Goal: Transaction & Acquisition: Subscribe to service/newsletter

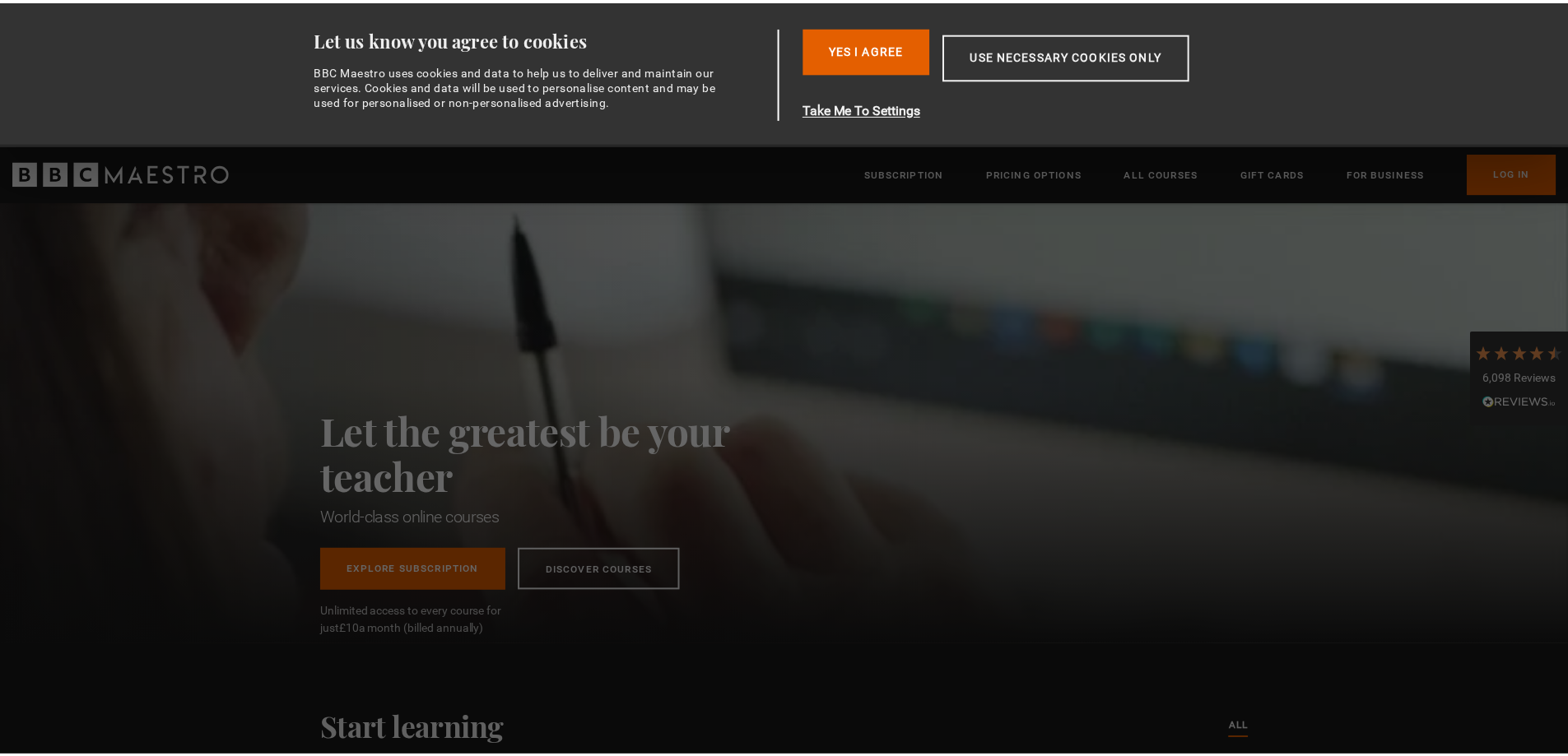
scroll to position [0, 215]
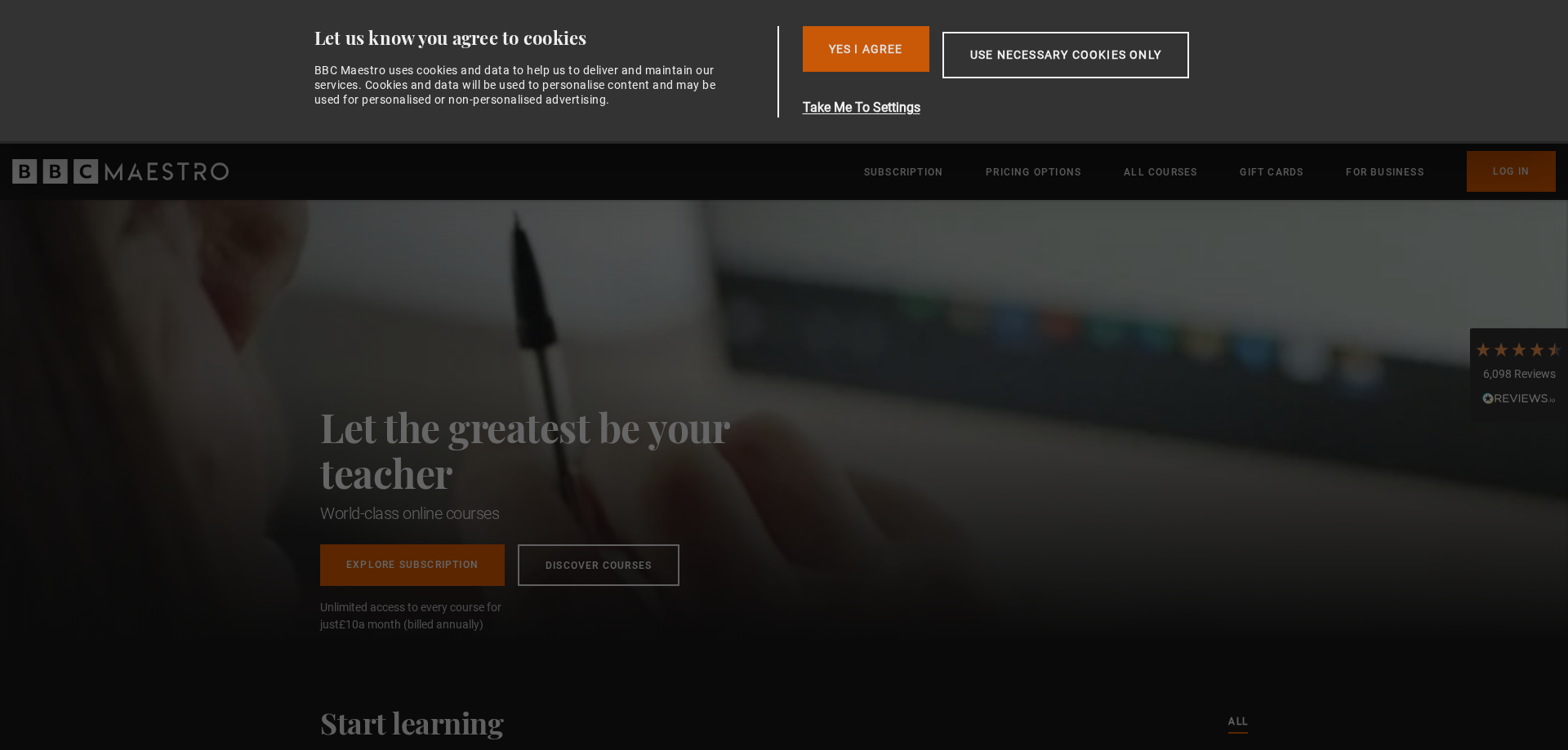
click at [903, 40] on button "Yes I Agree" at bounding box center [866, 48] width 126 height 45
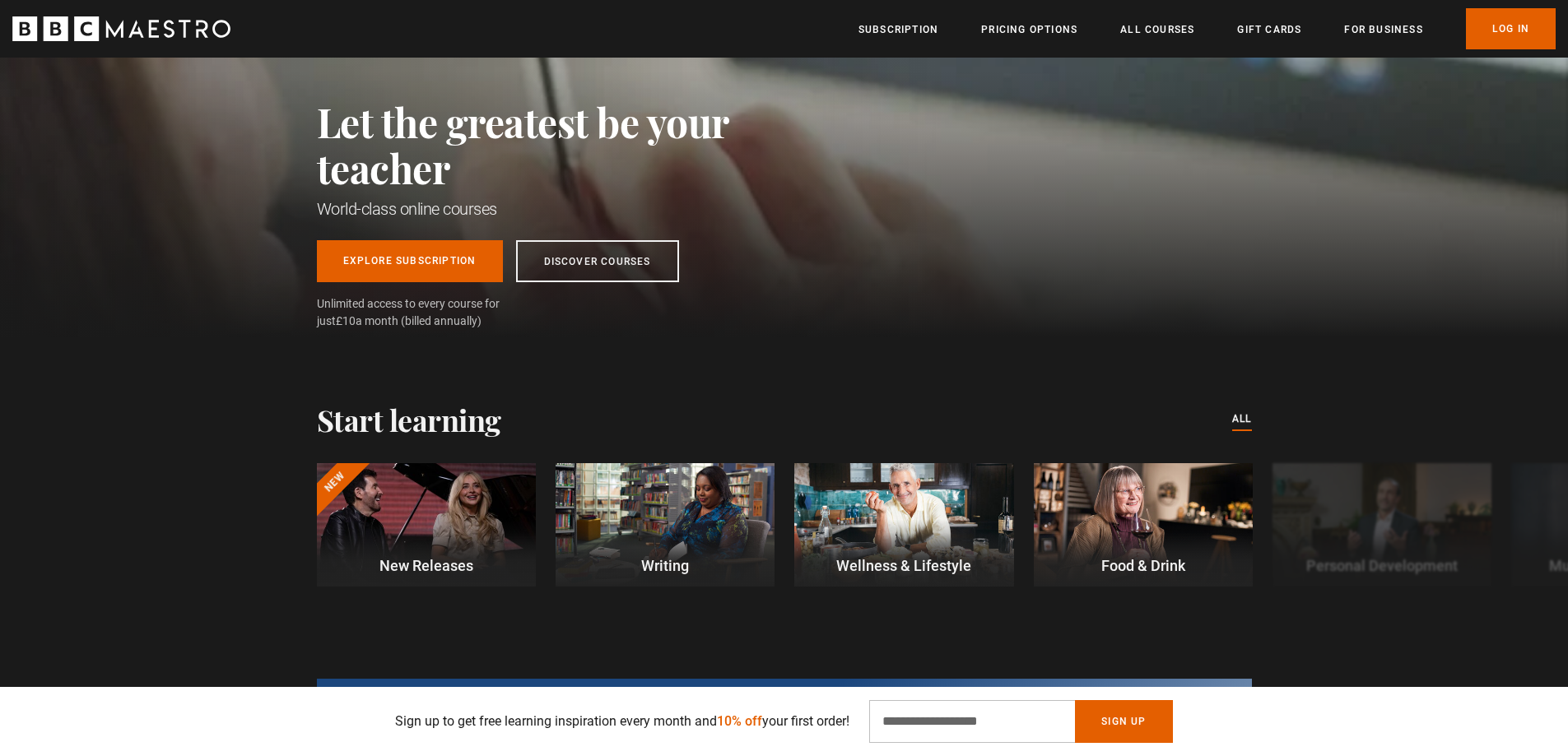
scroll to position [0, 431]
click at [415, 265] on link "Explore Subscription" at bounding box center [410, 257] width 186 height 42
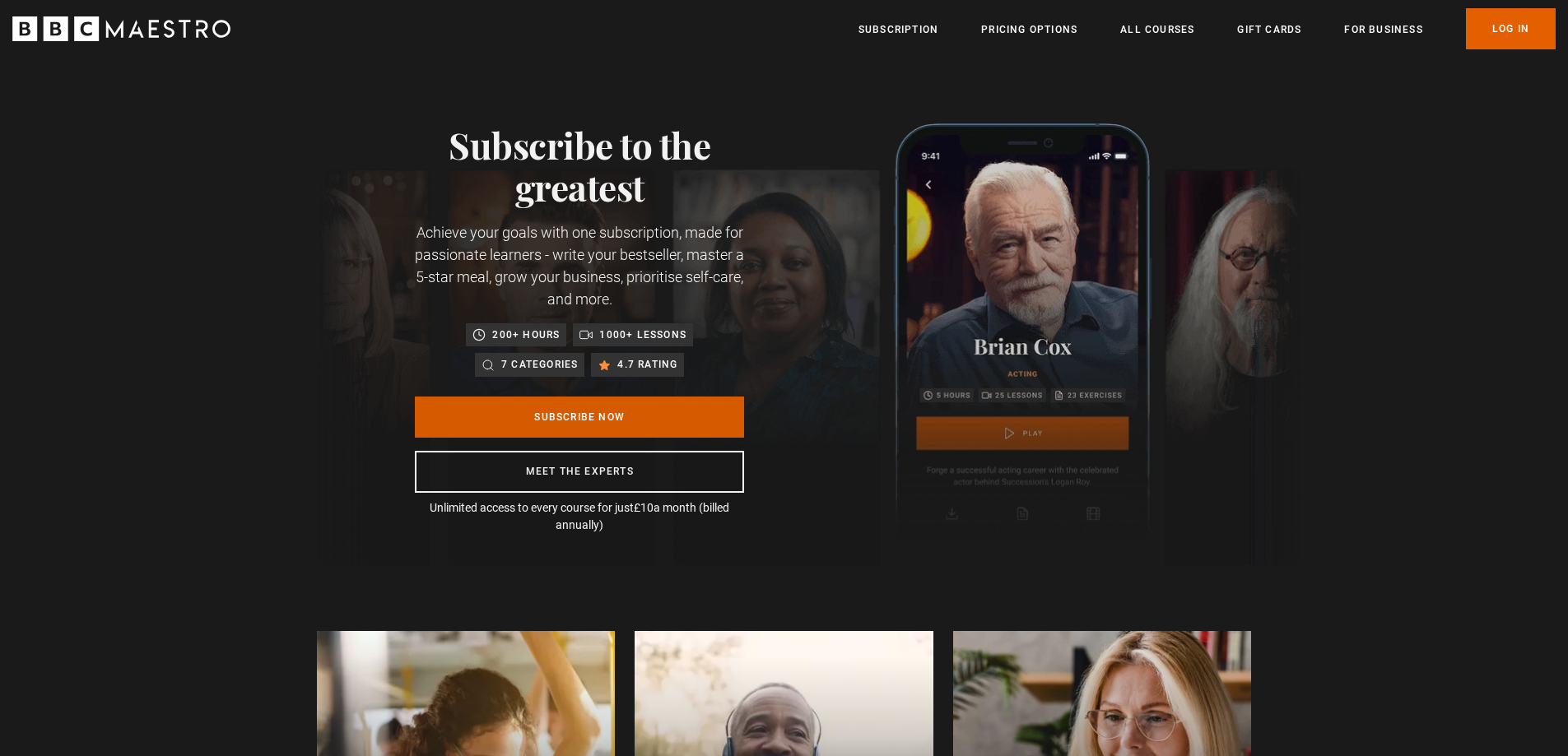
click at [549, 416] on link "Subscribe Now" at bounding box center [578, 417] width 329 height 41
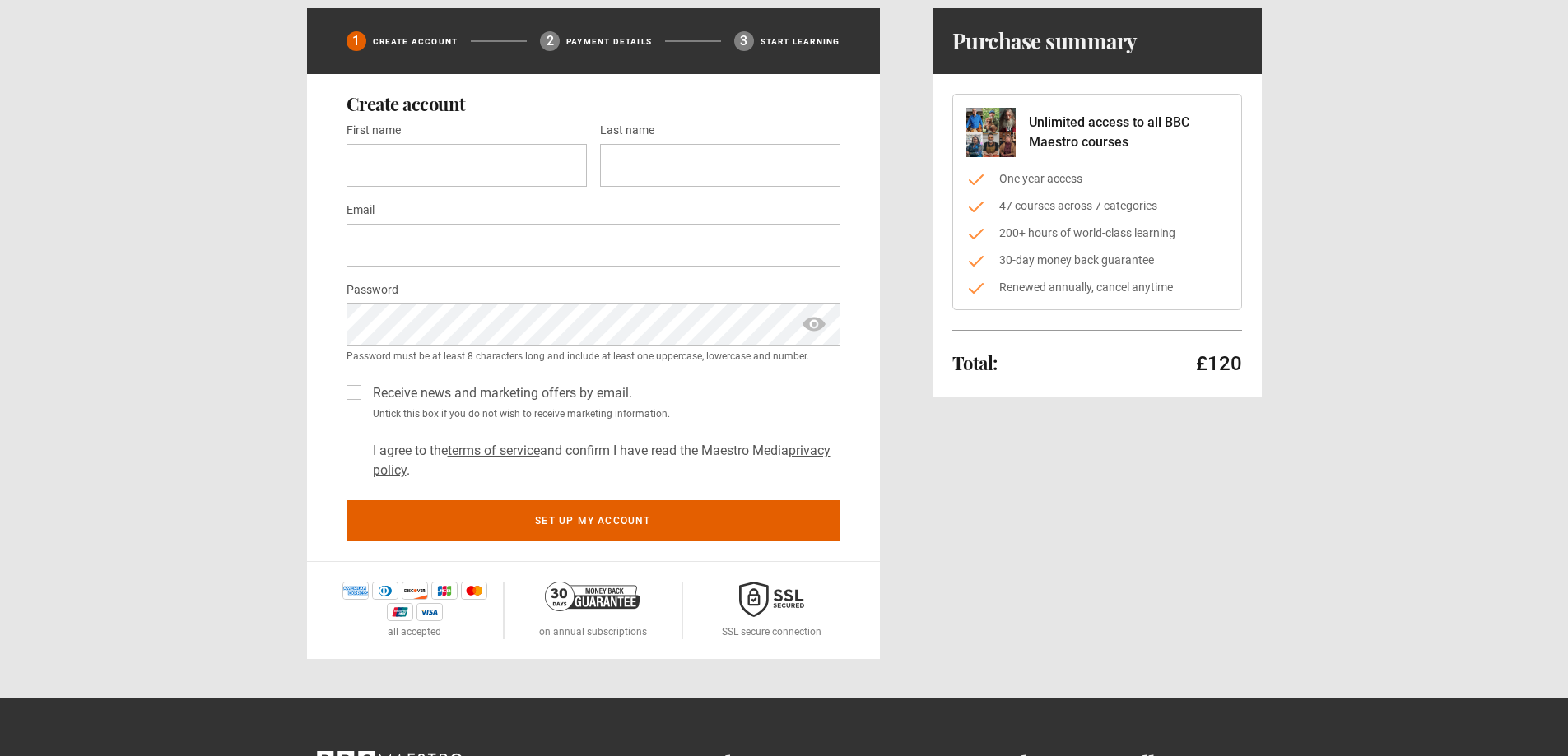
scroll to position [165, 0]
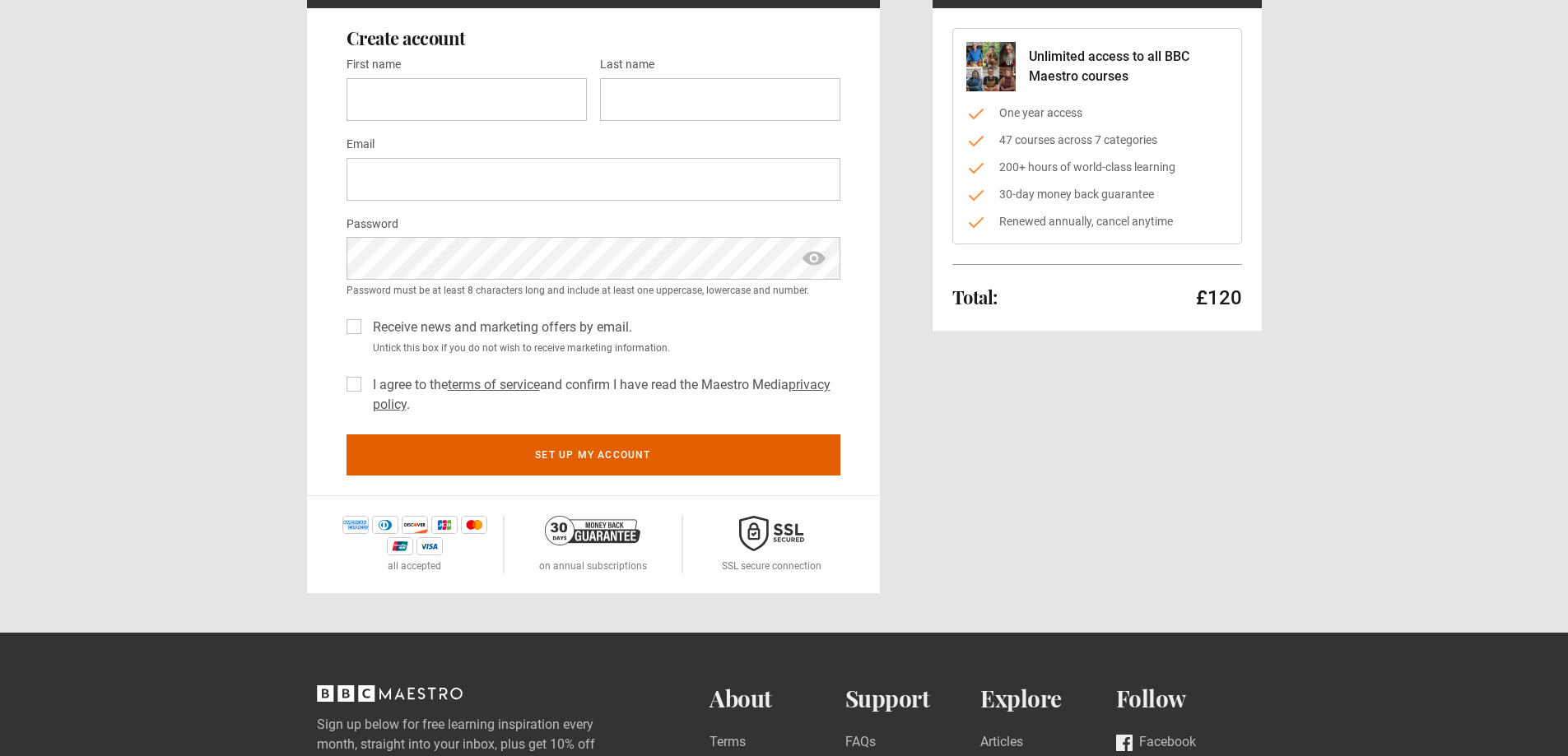
click at [366, 384] on label "I agree to the terms of service and confirm I have read the Maestro Media priva…" at bounding box center [603, 395] width 474 height 40
click at [366, 387] on label "I agree to the terms of service and confirm I have read the Maestro Media priva…" at bounding box center [603, 395] width 474 height 40
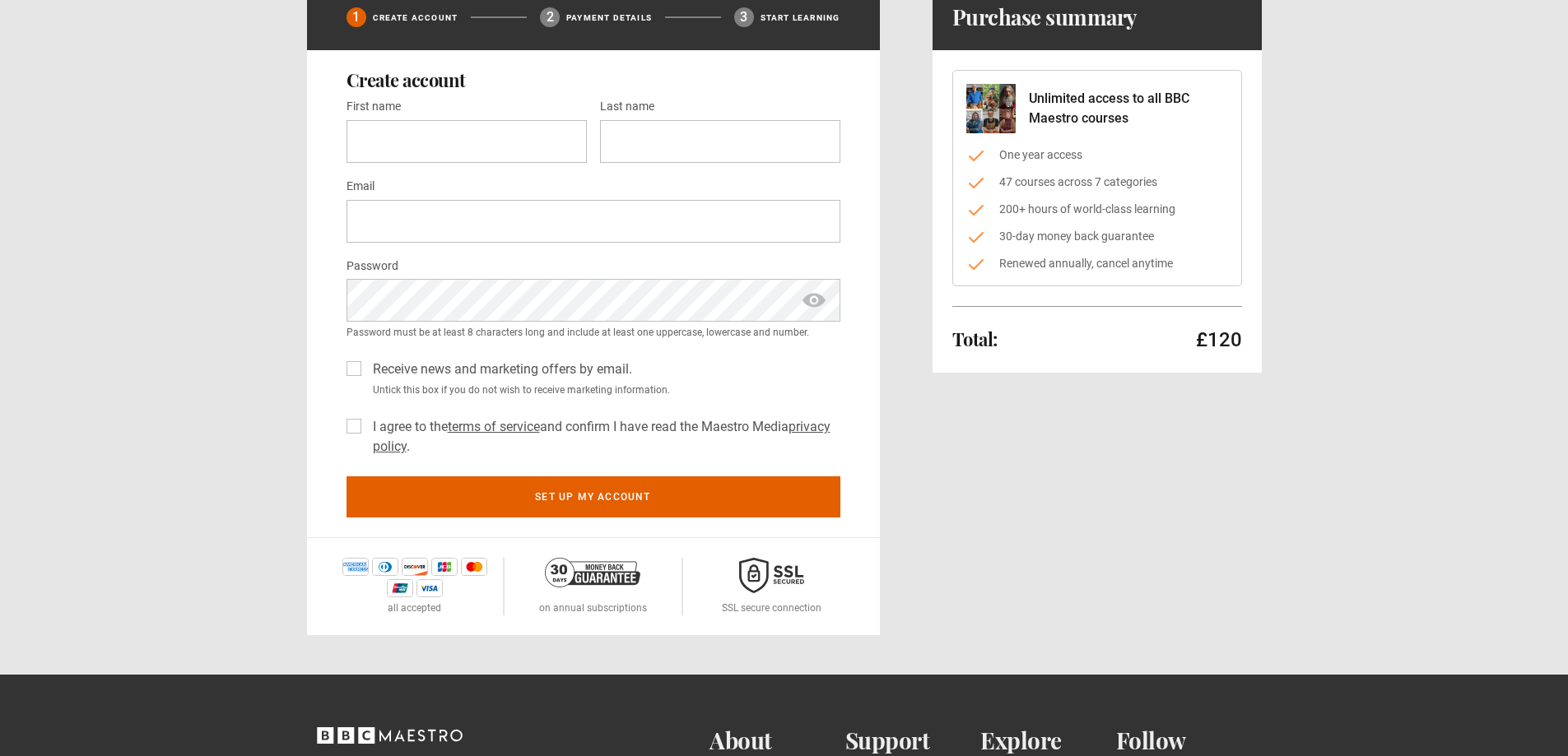
scroll to position [0, 0]
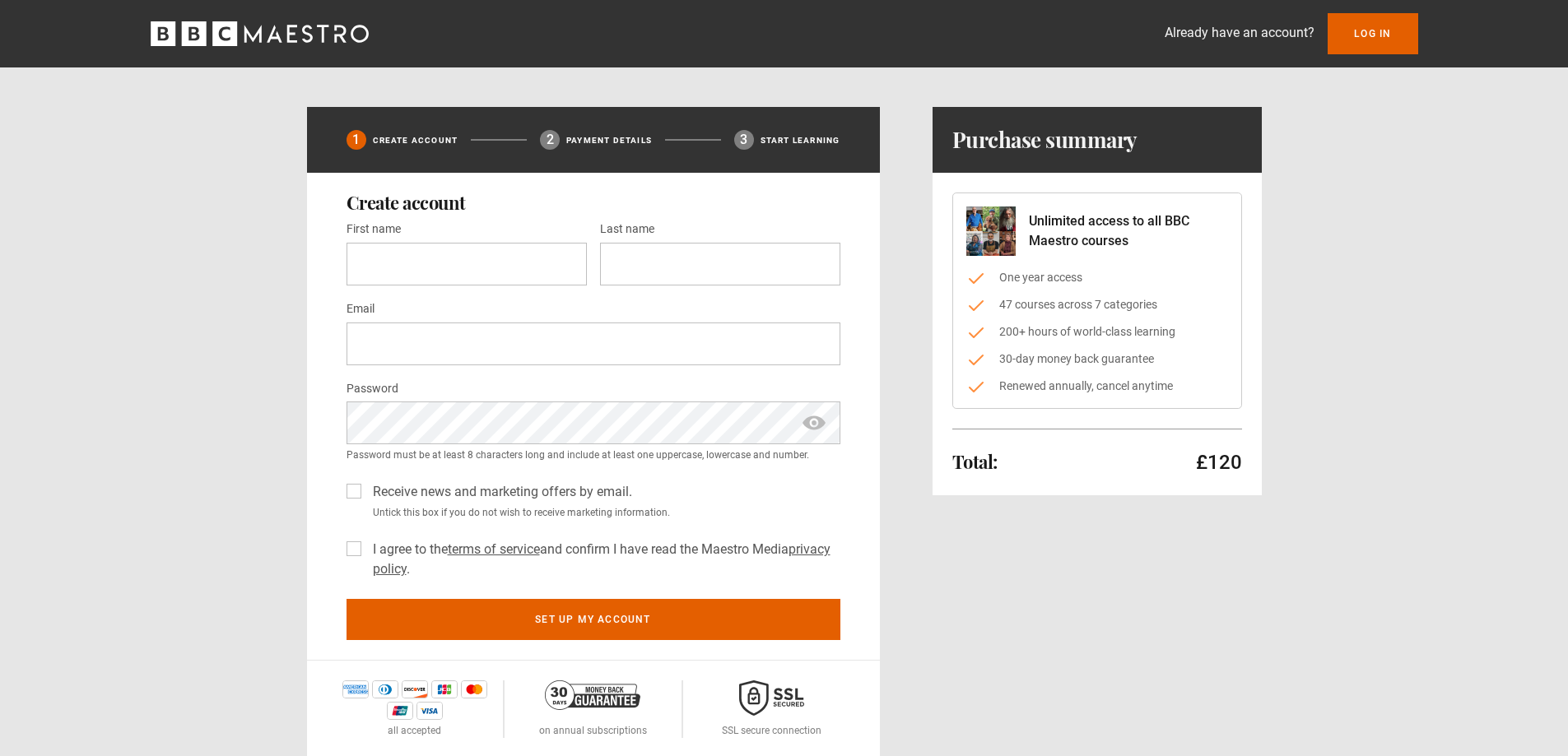
drag, startPoint x: 1238, startPoint y: 464, endPoint x: 938, endPoint y: 211, distance: 392.4
click at [938, 211] on div "Unlimited access to all BBC Maestro courses One year access 47 courses across 7…" at bounding box center [1096, 334] width 329 height 322
click at [1042, 454] on div "Total: £120" at bounding box center [1096, 462] width 290 height 26
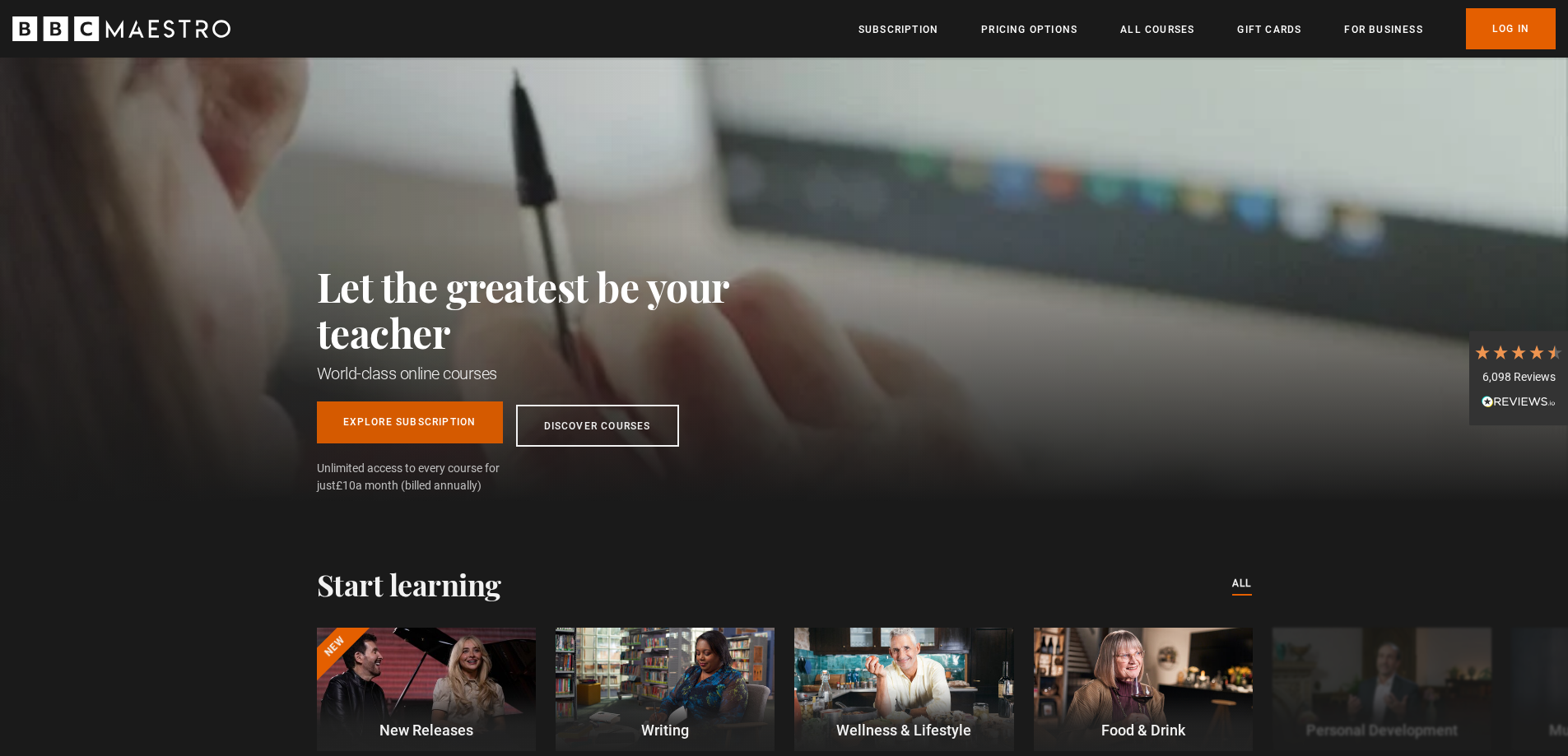
click at [421, 415] on link "Explore Subscription" at bounding box center [410, 422] width 186 height 42
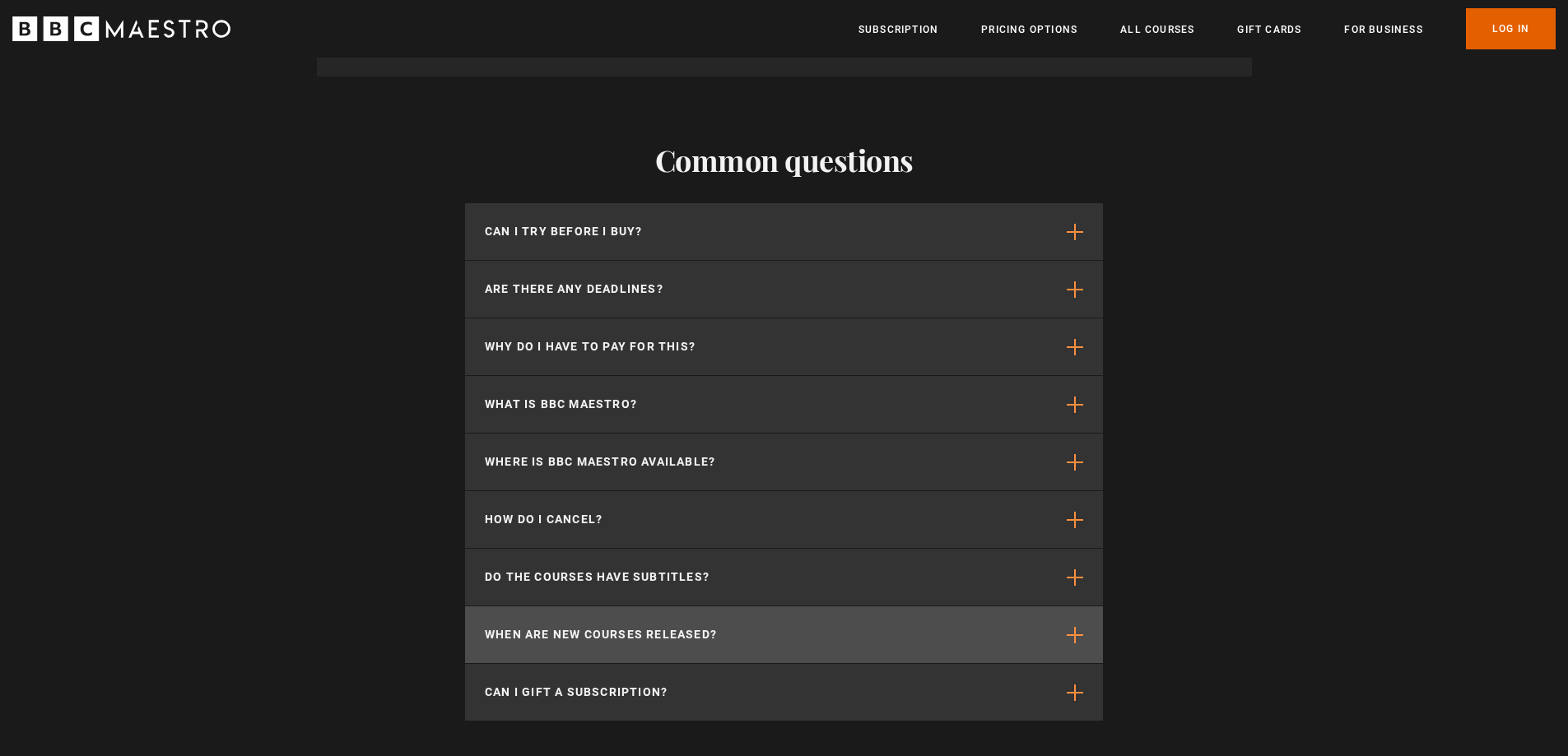
scroll to position [4362, 0]
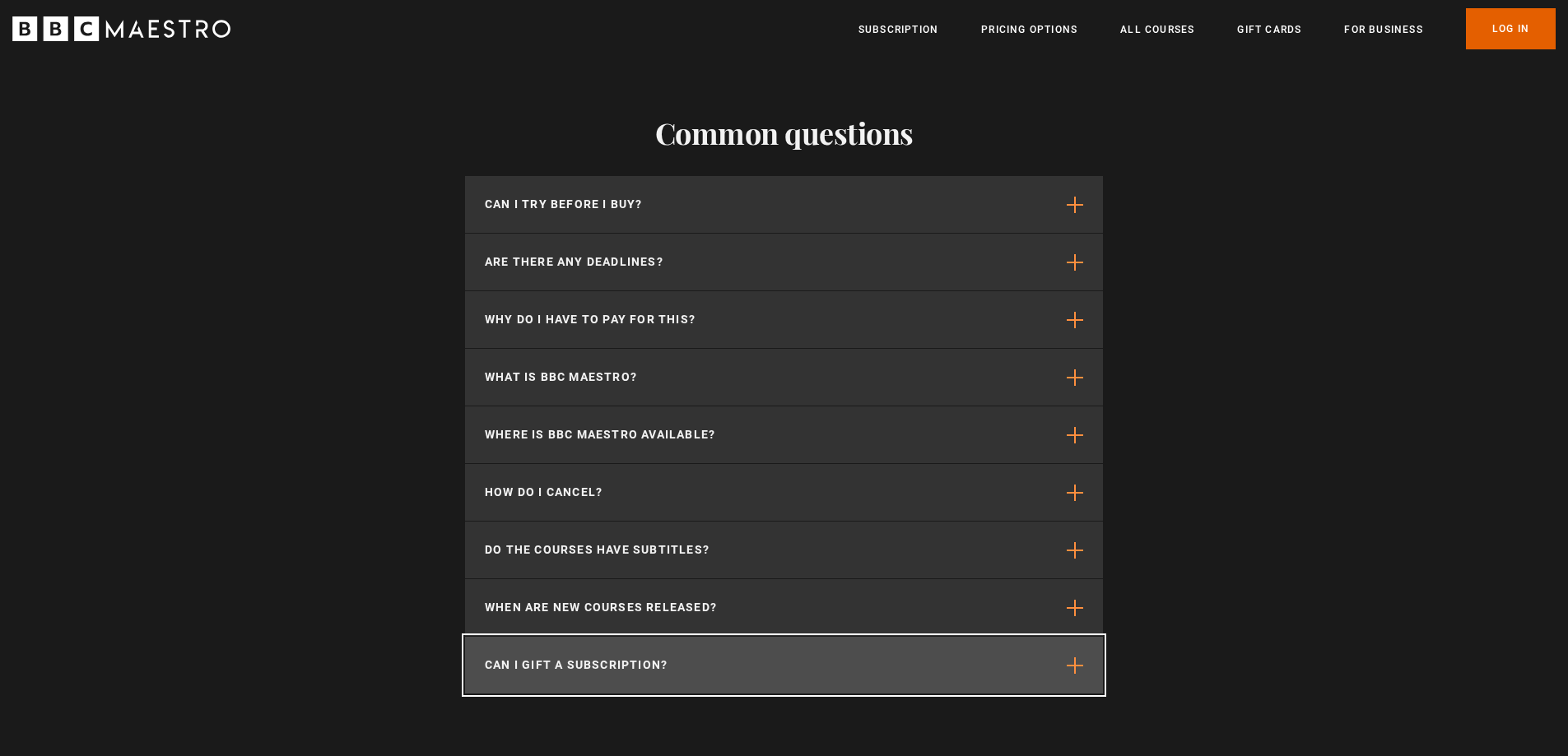
click at [1074, 658] on span "button" at bounding box center [1074, 666] width 16 height 16
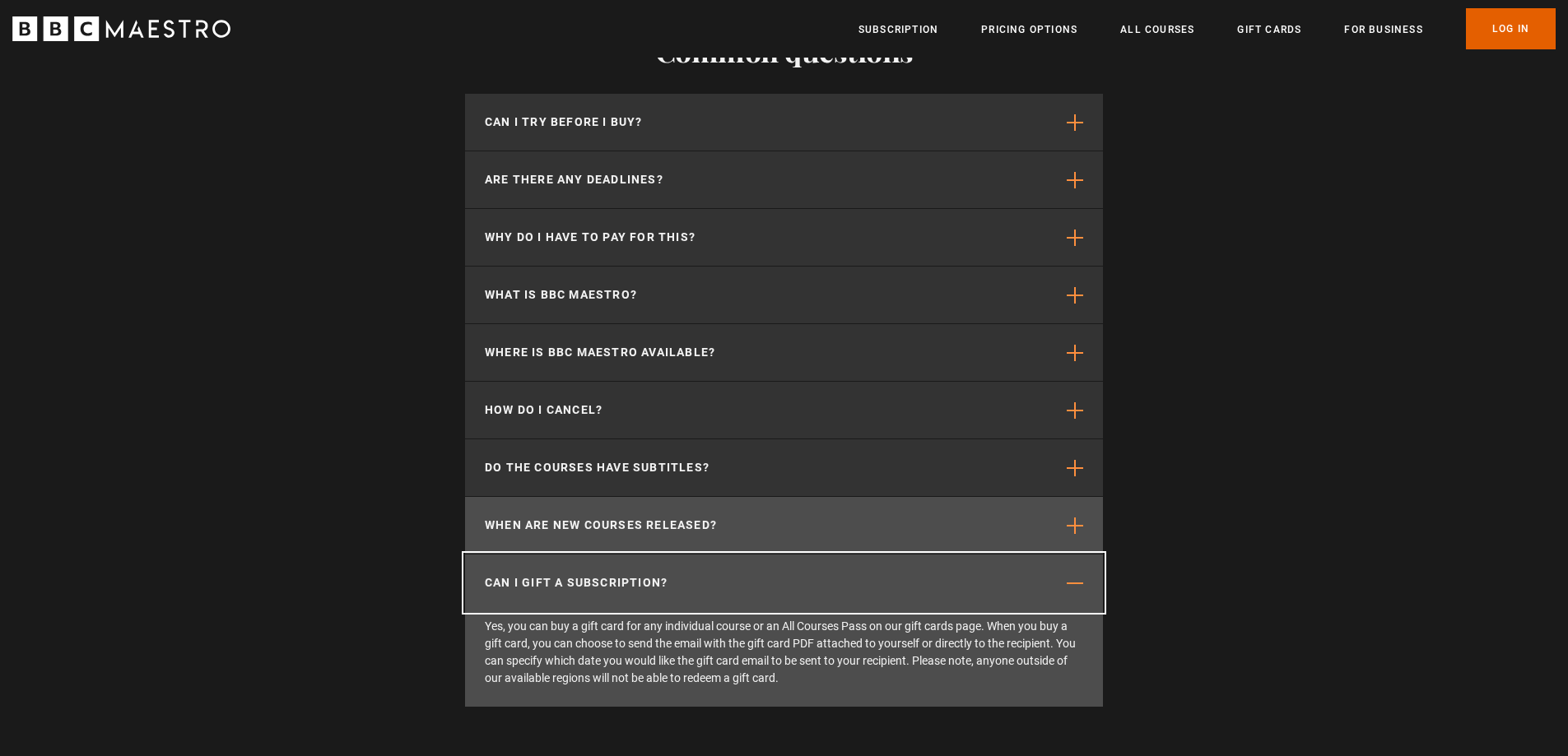
scroll to position [0, 863]
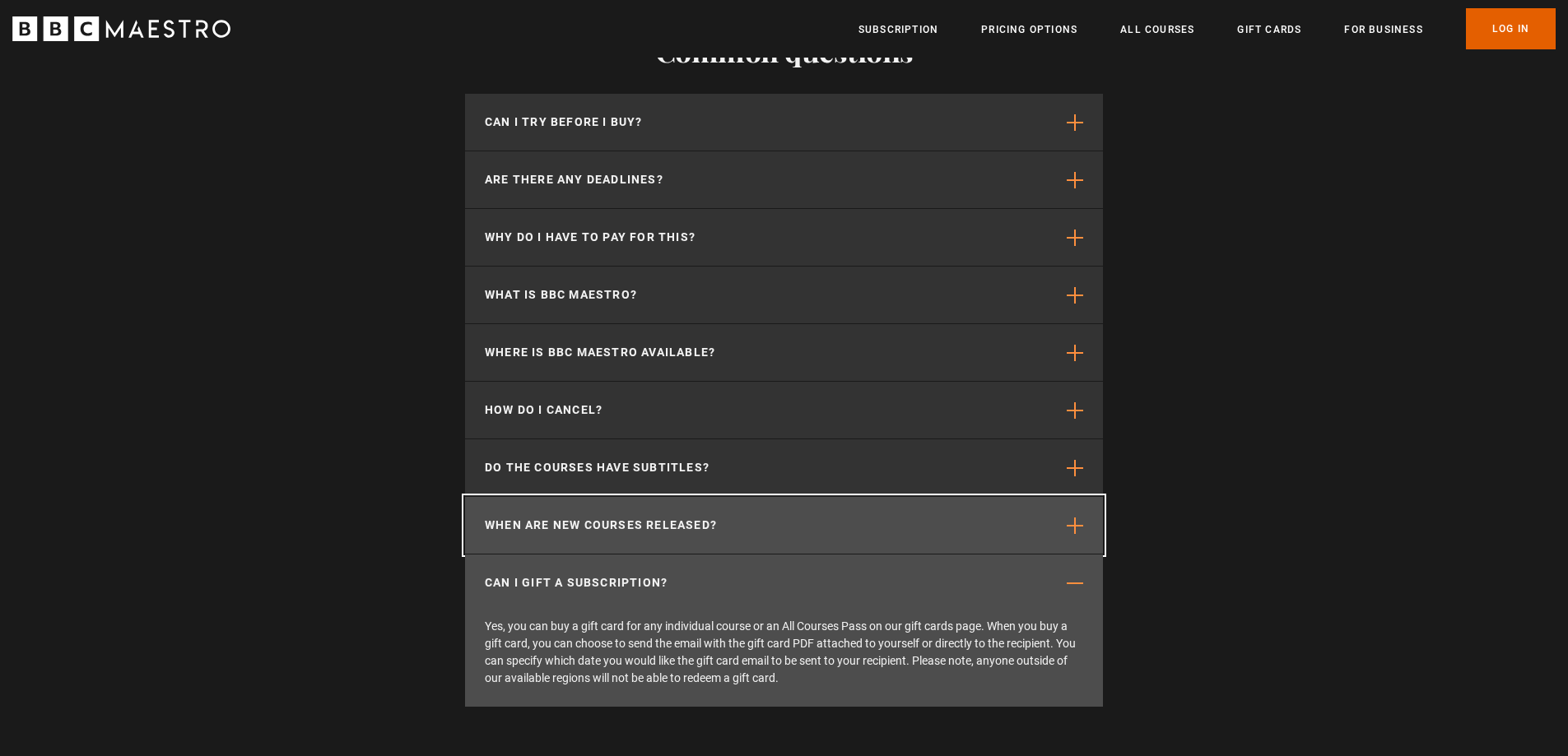
click at [1081, 517] on span "button" at bounding box center [1074, 525] width 16 height 16
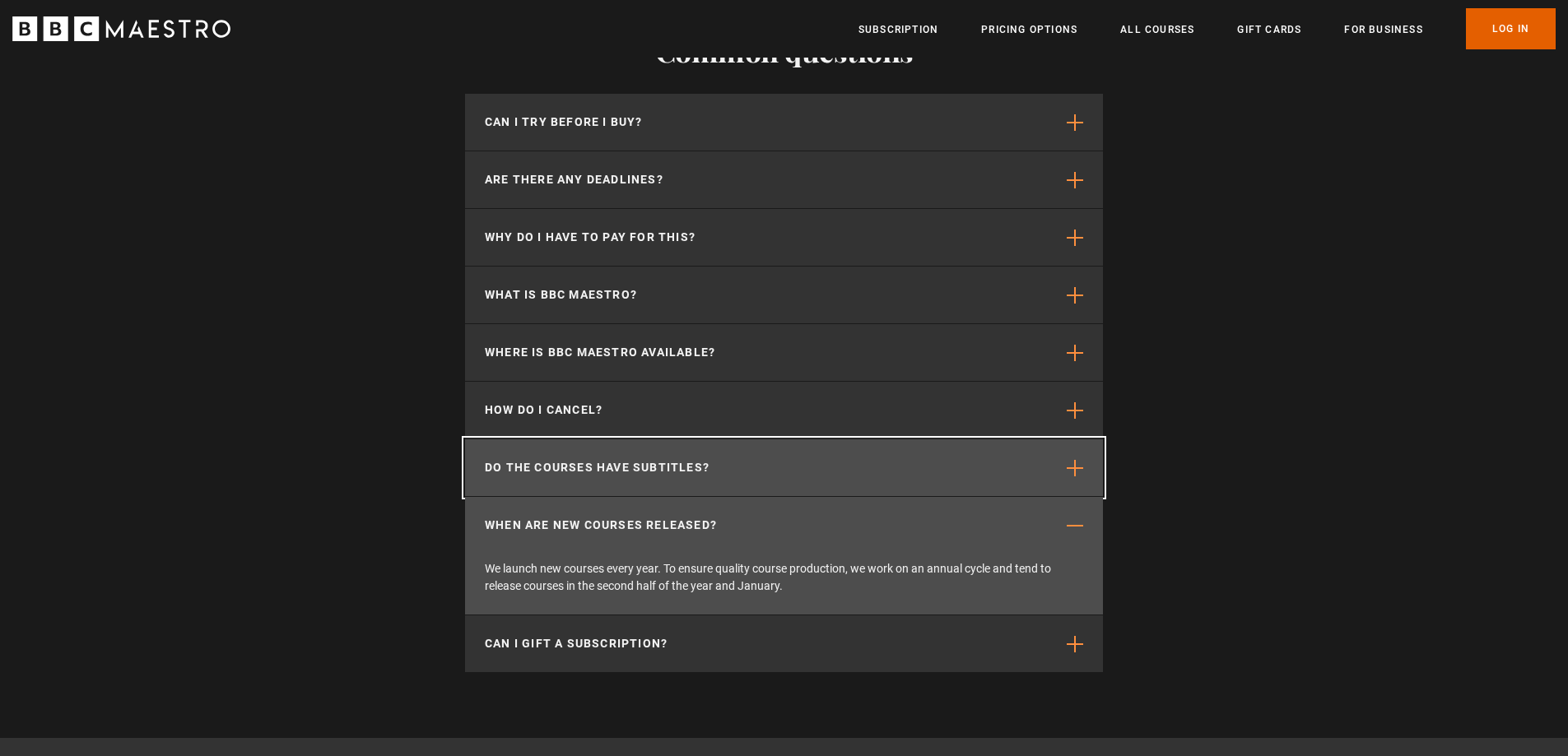
click at [1076, 460] on span "button" at bounding box center [1074, 468] width 16 height 16
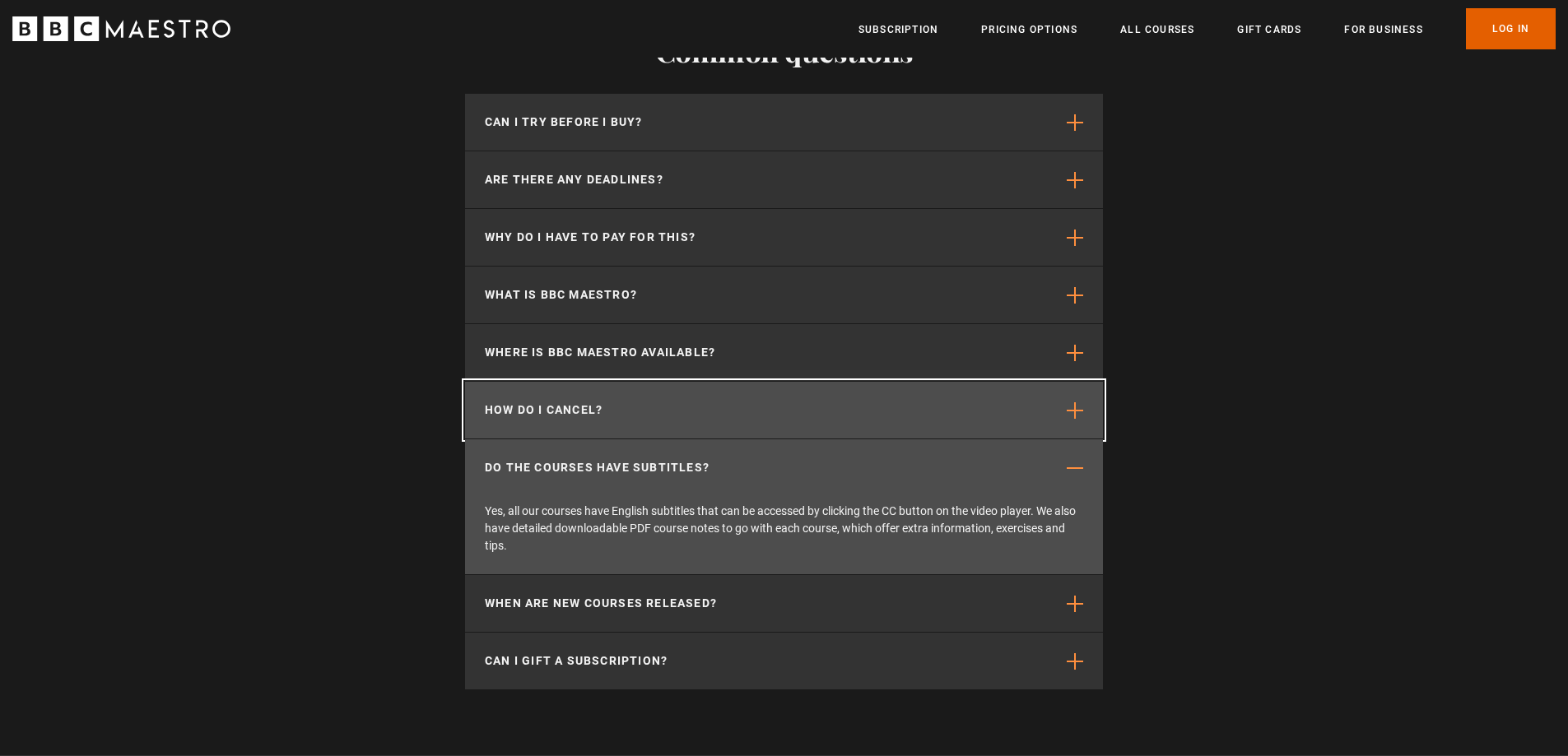
click at [1081, 403] on span "button" at bounding box center [1074, 411] width 16 height 16
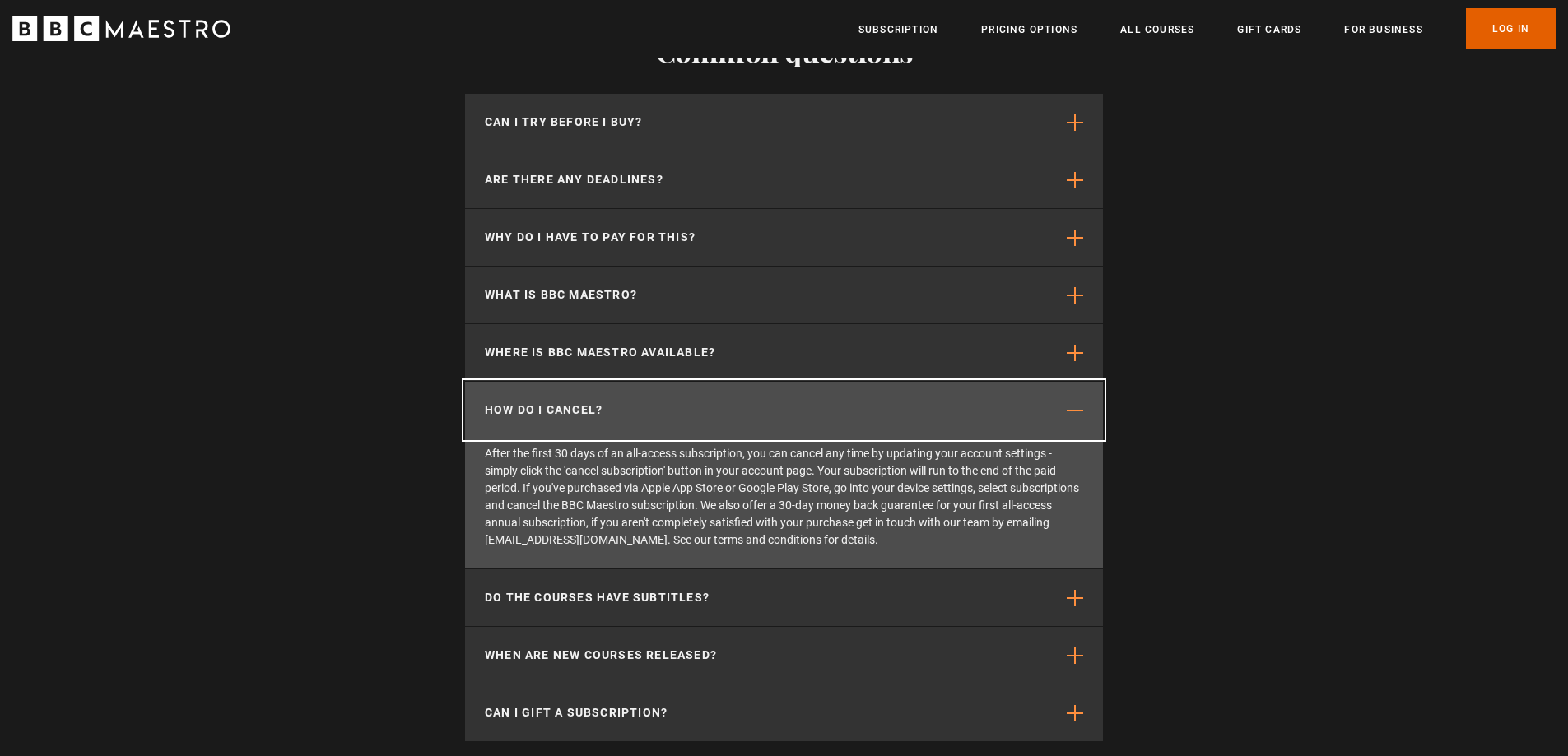
scroll to position [0, 1078]
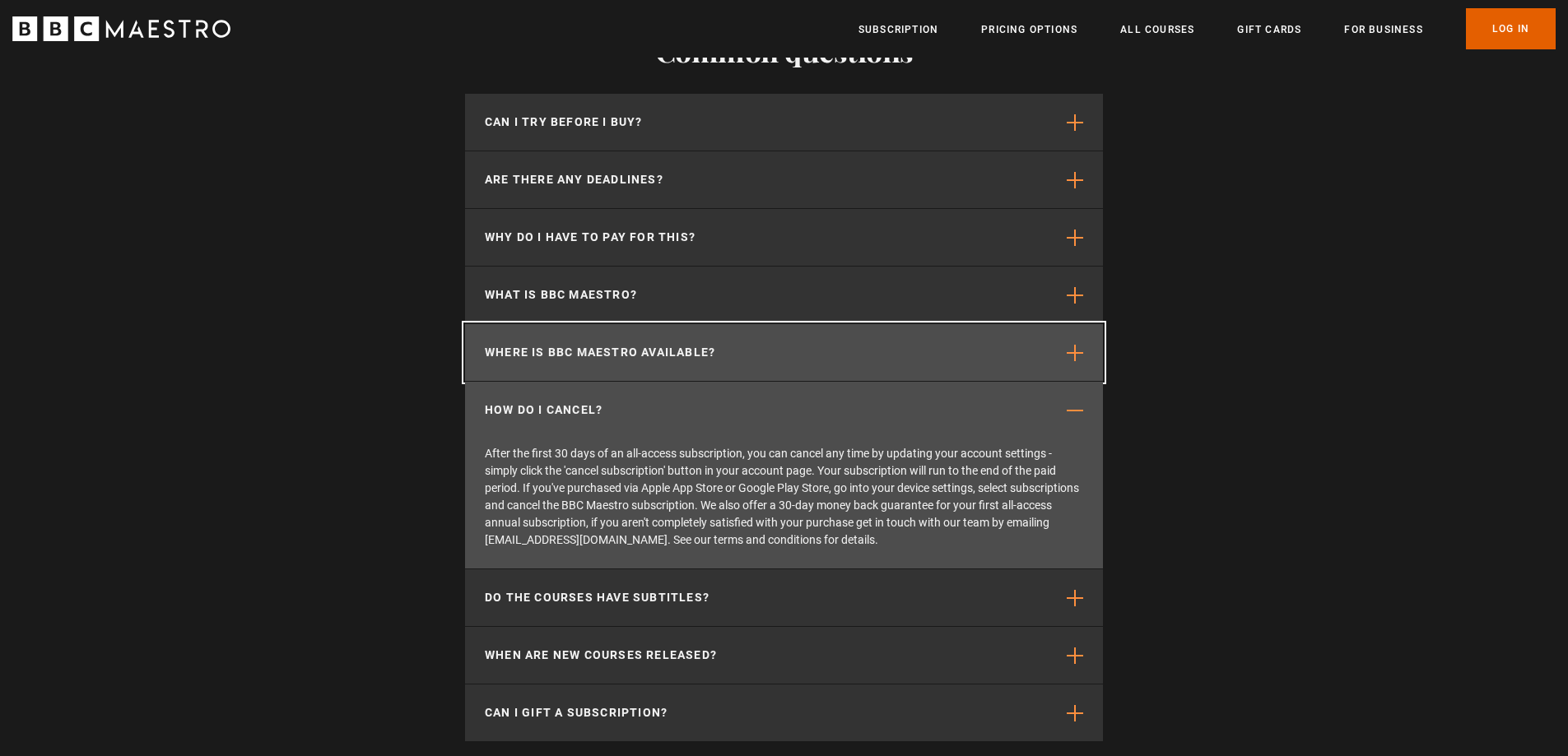
click at [1086, 324] on button "Where is BBC Maestro available?" at bounding box center [783, 352] width 637 height 57
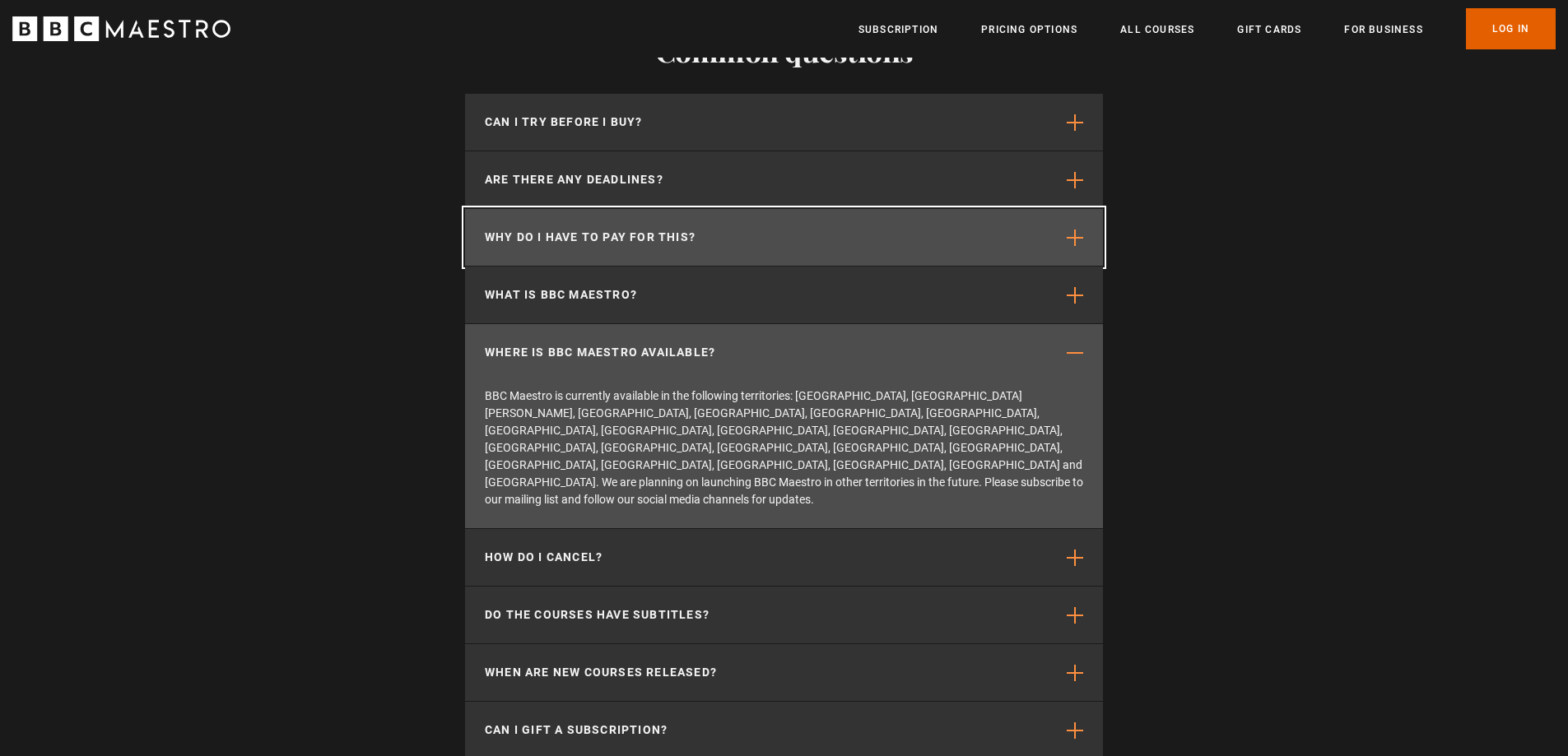
click at [1070, 209] on button "Why do I have to pay for this?" at bounding box center [783, 237] width 637 height 57
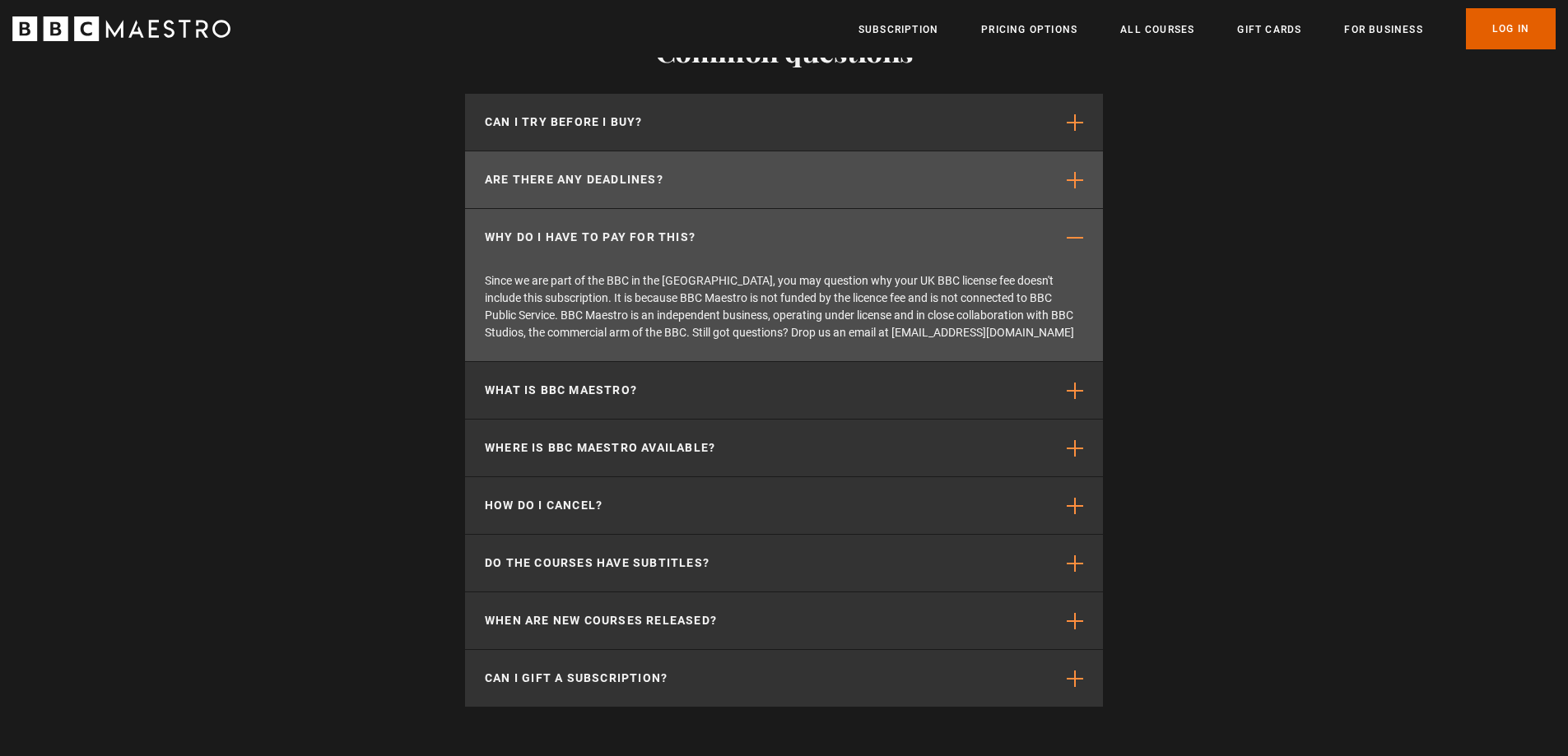
scroll to position [0, 1293]
click at [1074, 172] on span "button" at bounding box center [1074, 180] width 16 height 16
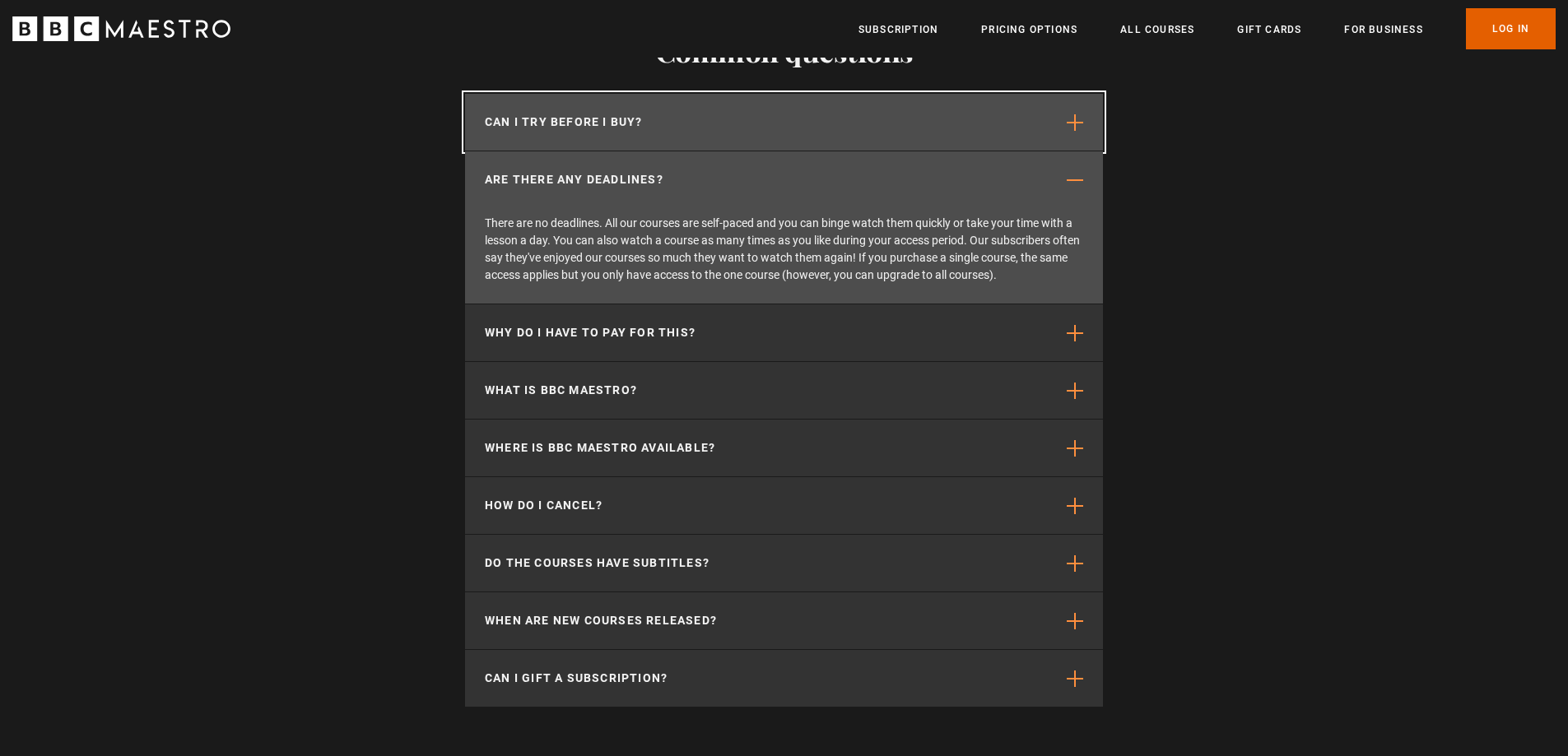
click at [1072, 115] on span "button" at bounding box center [1074, 122] width 16 height 16
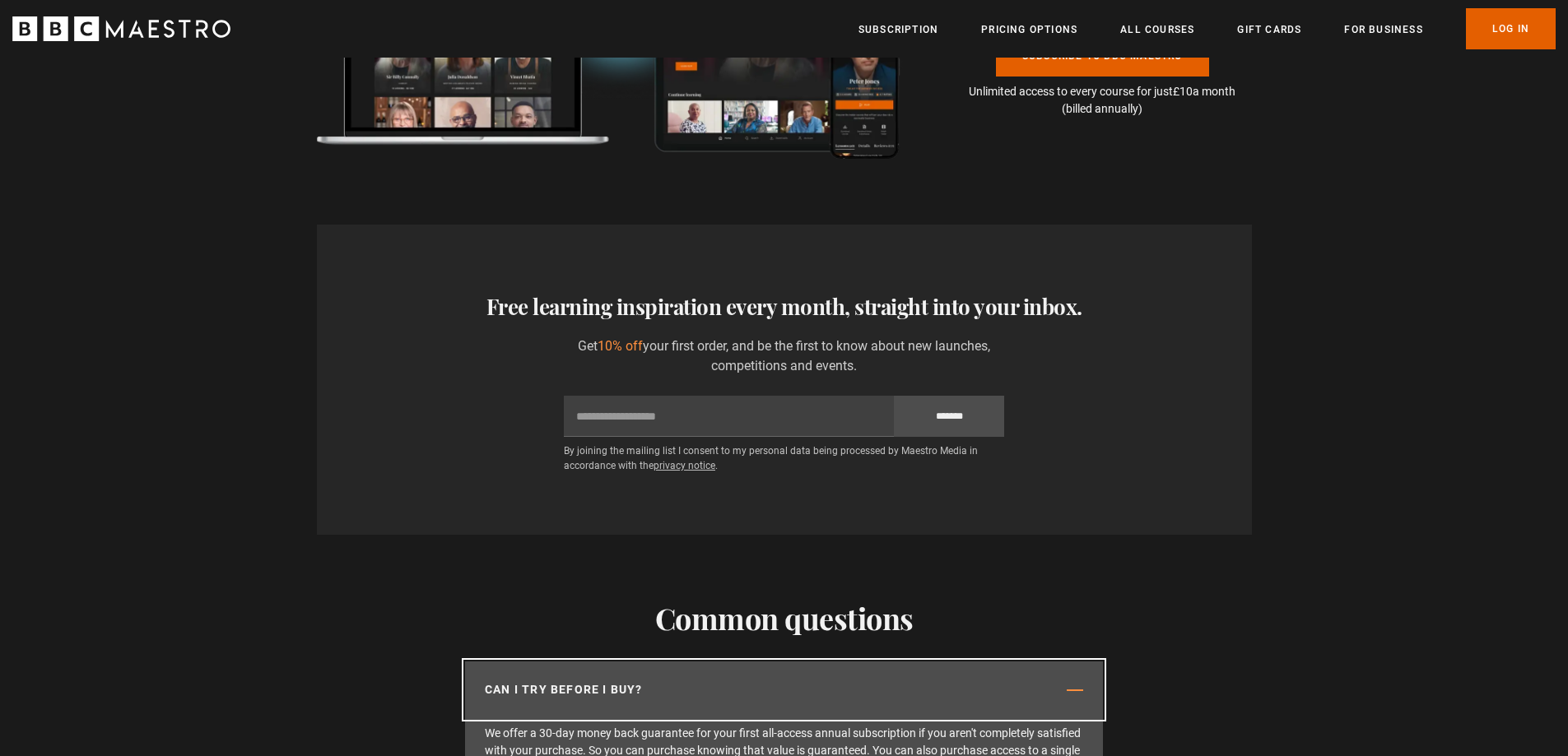
scroll to position [3868, 0]
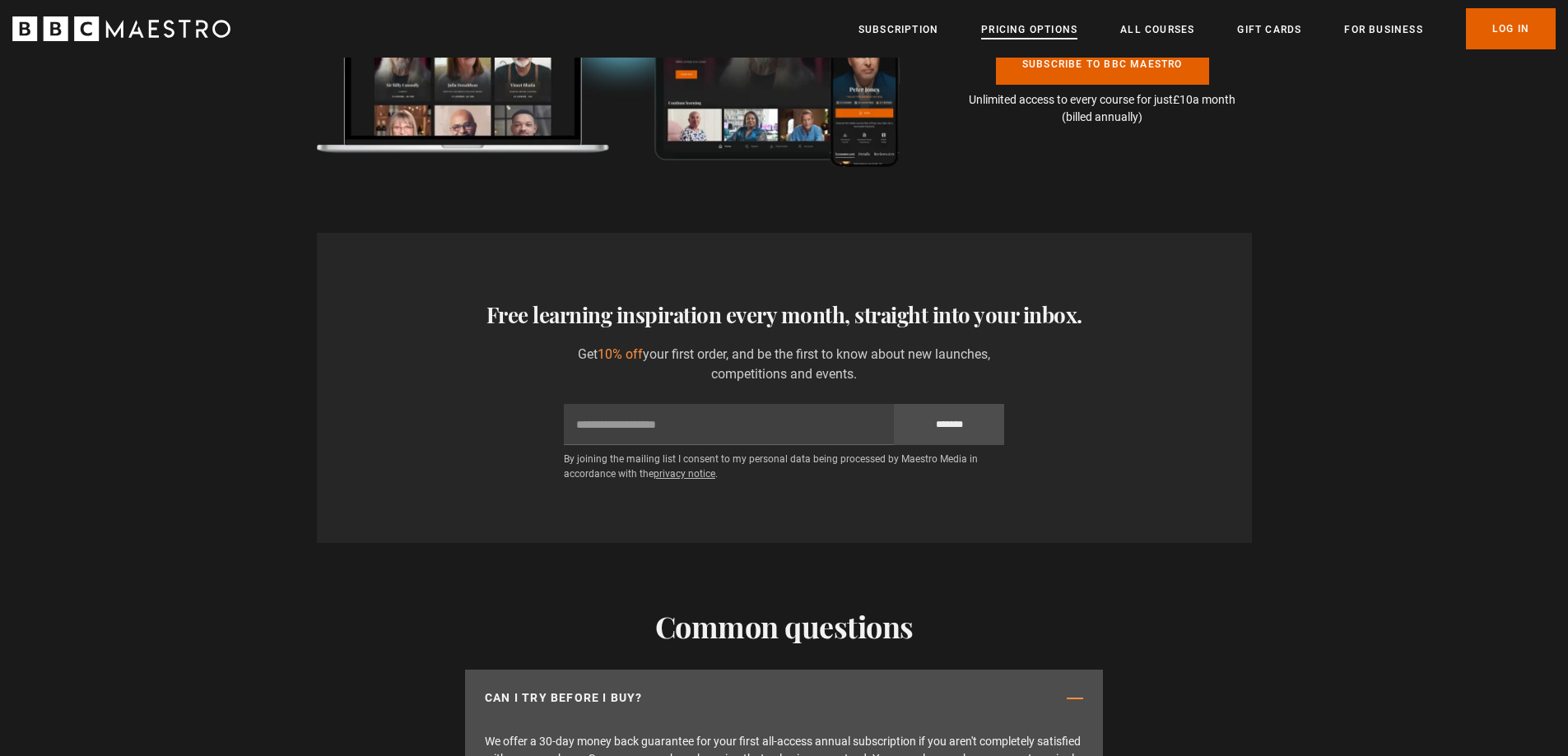
click at [1038, 31] on link "Pricing Options" at bounding box center [1029, 29] width 96 height 16
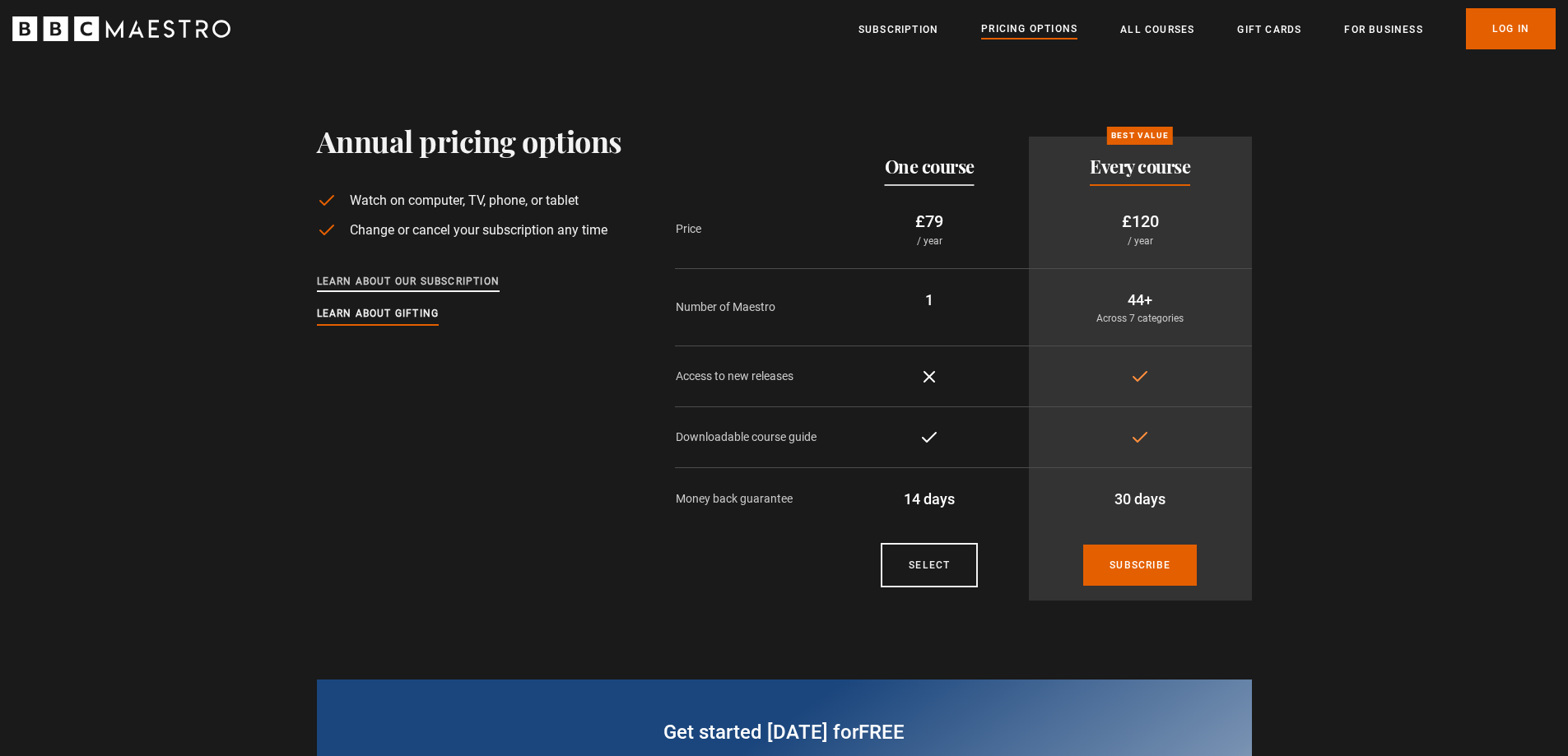
click at [411, 284] on link "Learn about our subscription" at bounding box center [408, 282] width 183 height 18
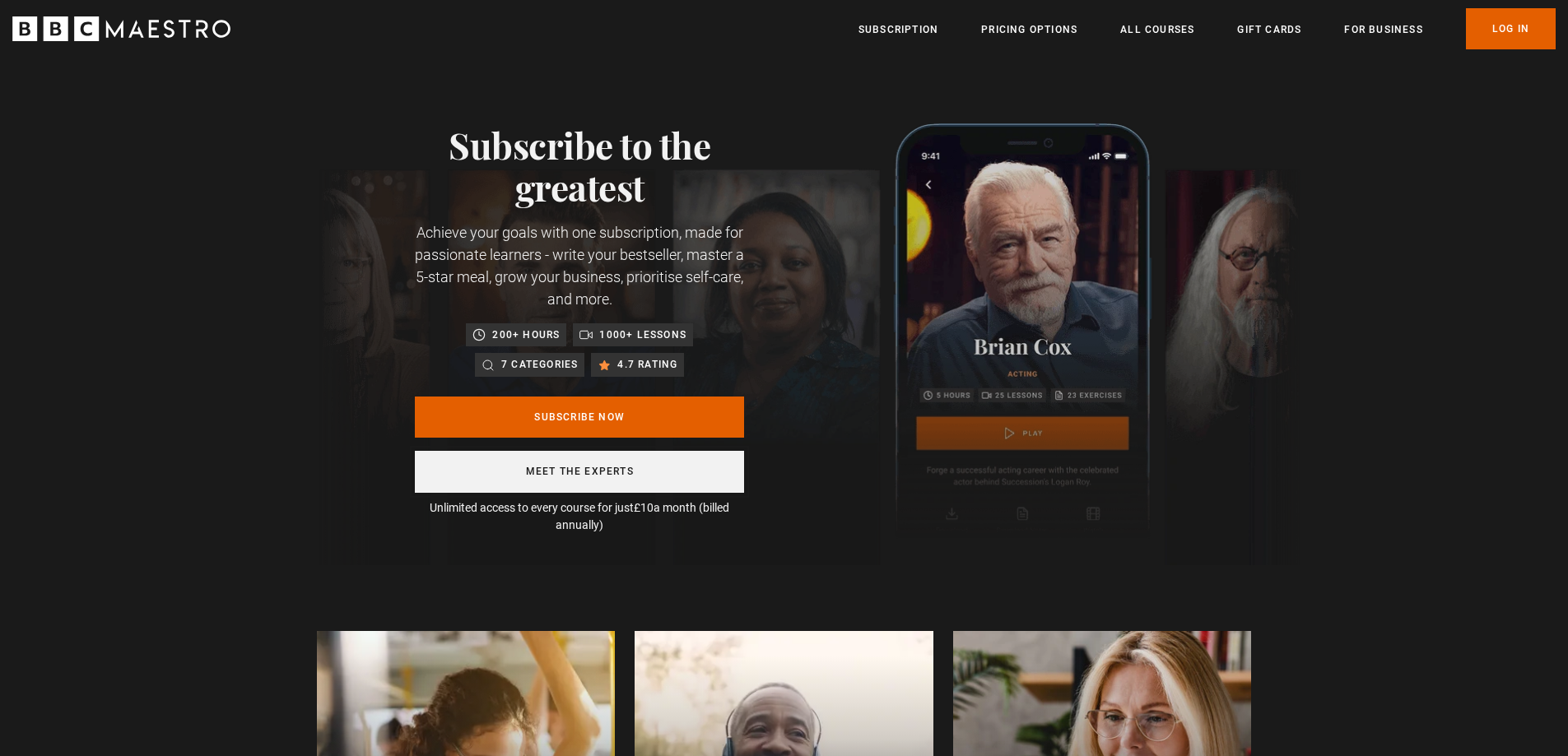
click at [622, 466] on link "Meet the experts" at bounding box center [578, 472] width 329 height 42
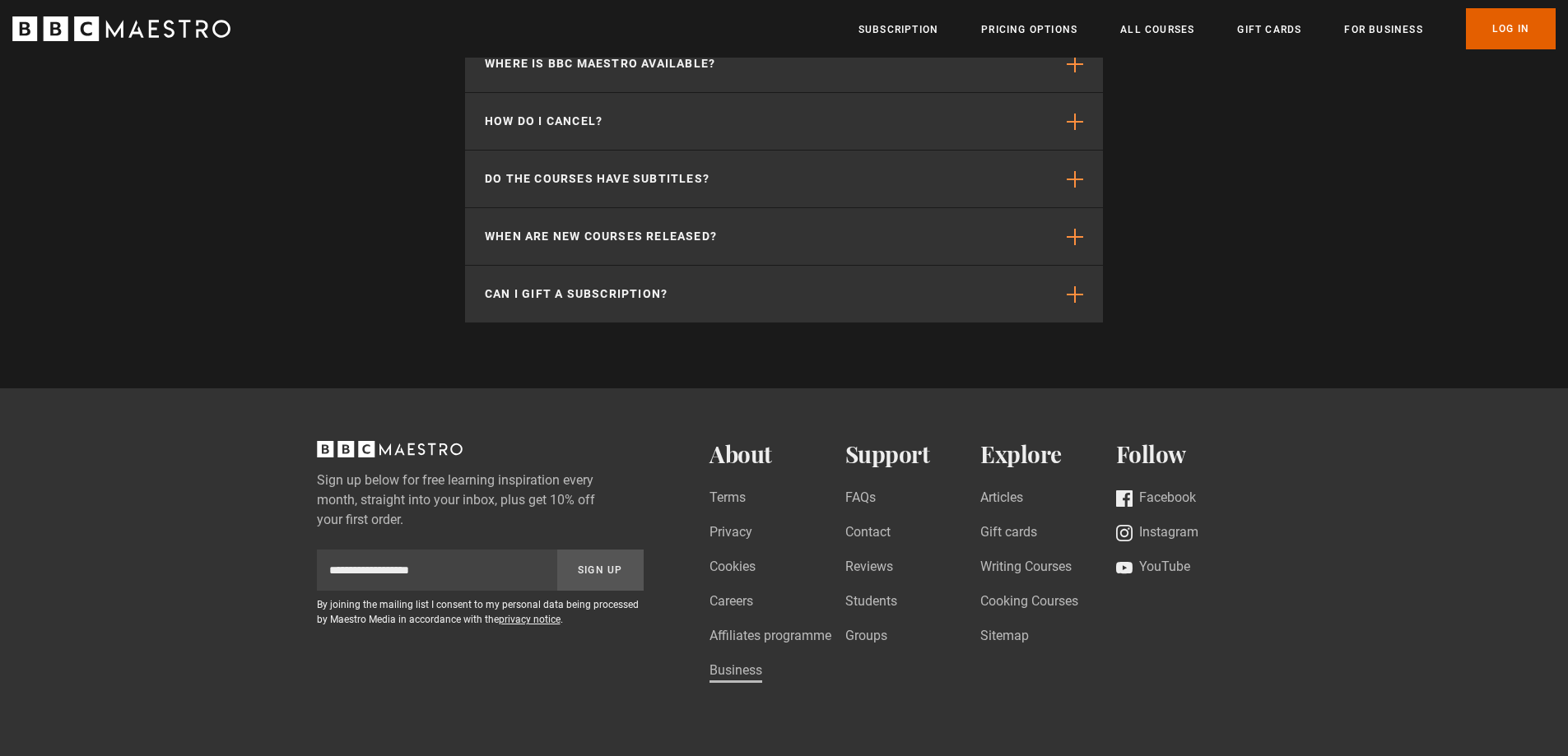
scroll to position [4816, 0]
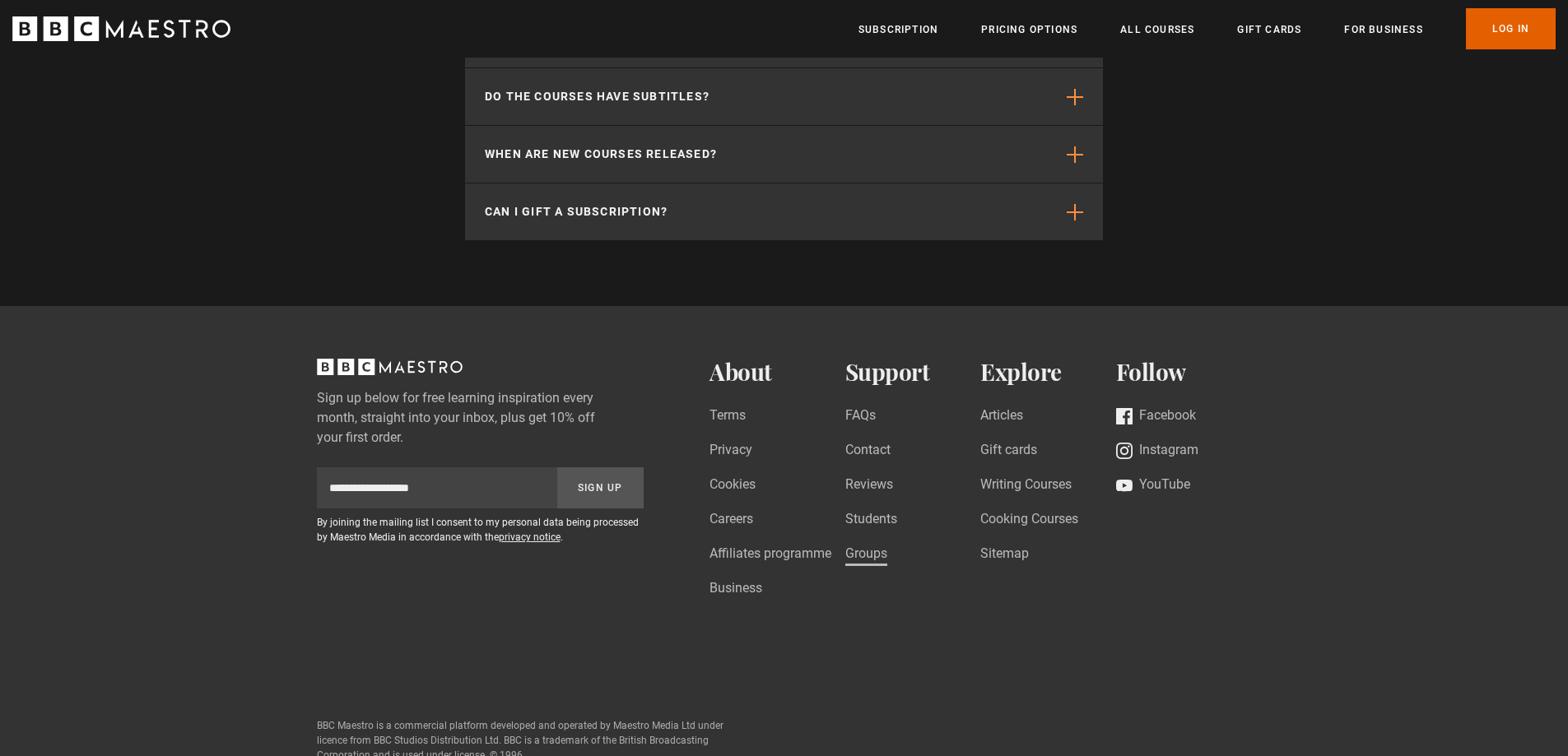
click at [866, 544] on link "Groups" at bounding box center [866, 555] width 42 height 22
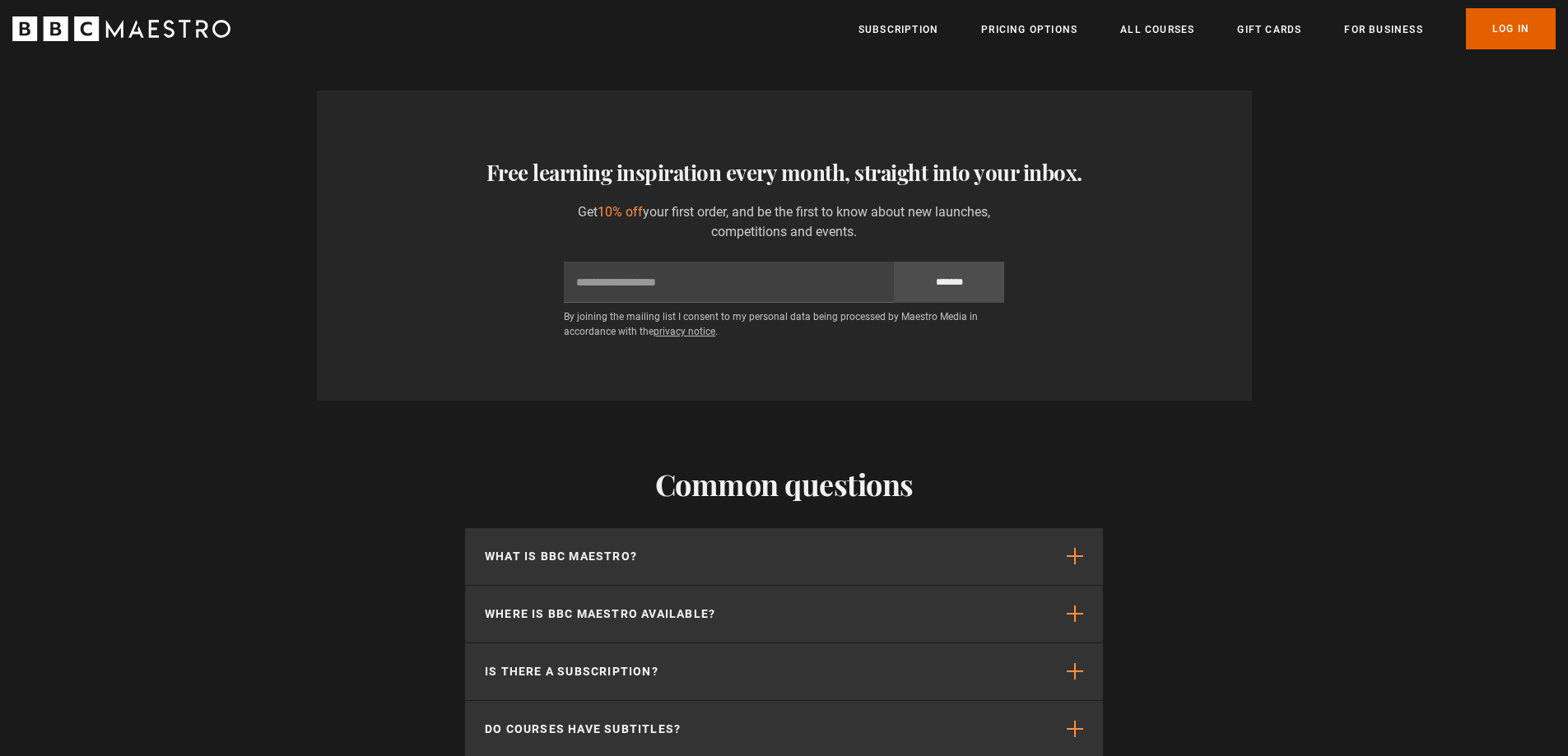
scroll to position [1893, 0]
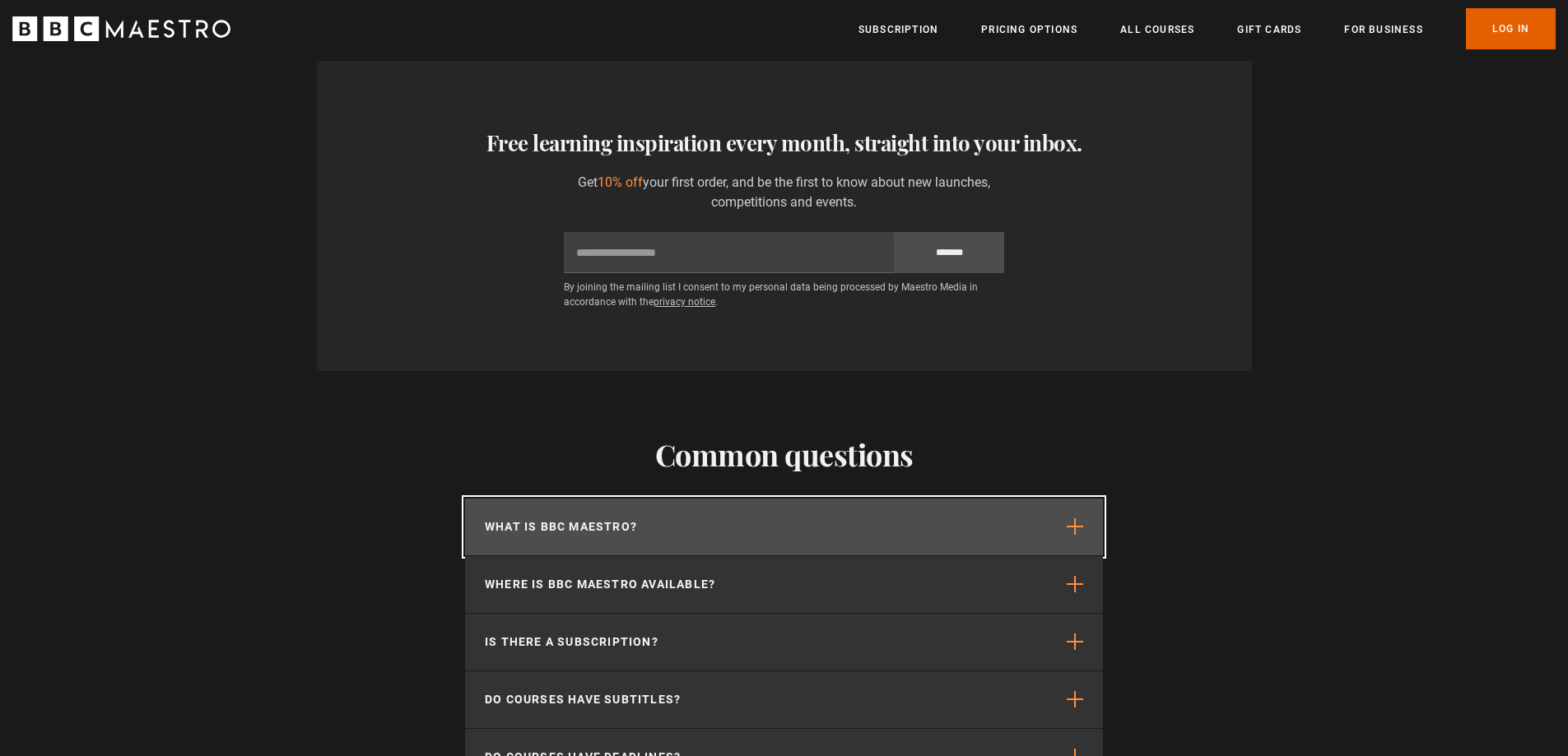
click at [1065, 538] on button "What is BBC Maestro?" at bounding box center [783, 527] width 637 height 57
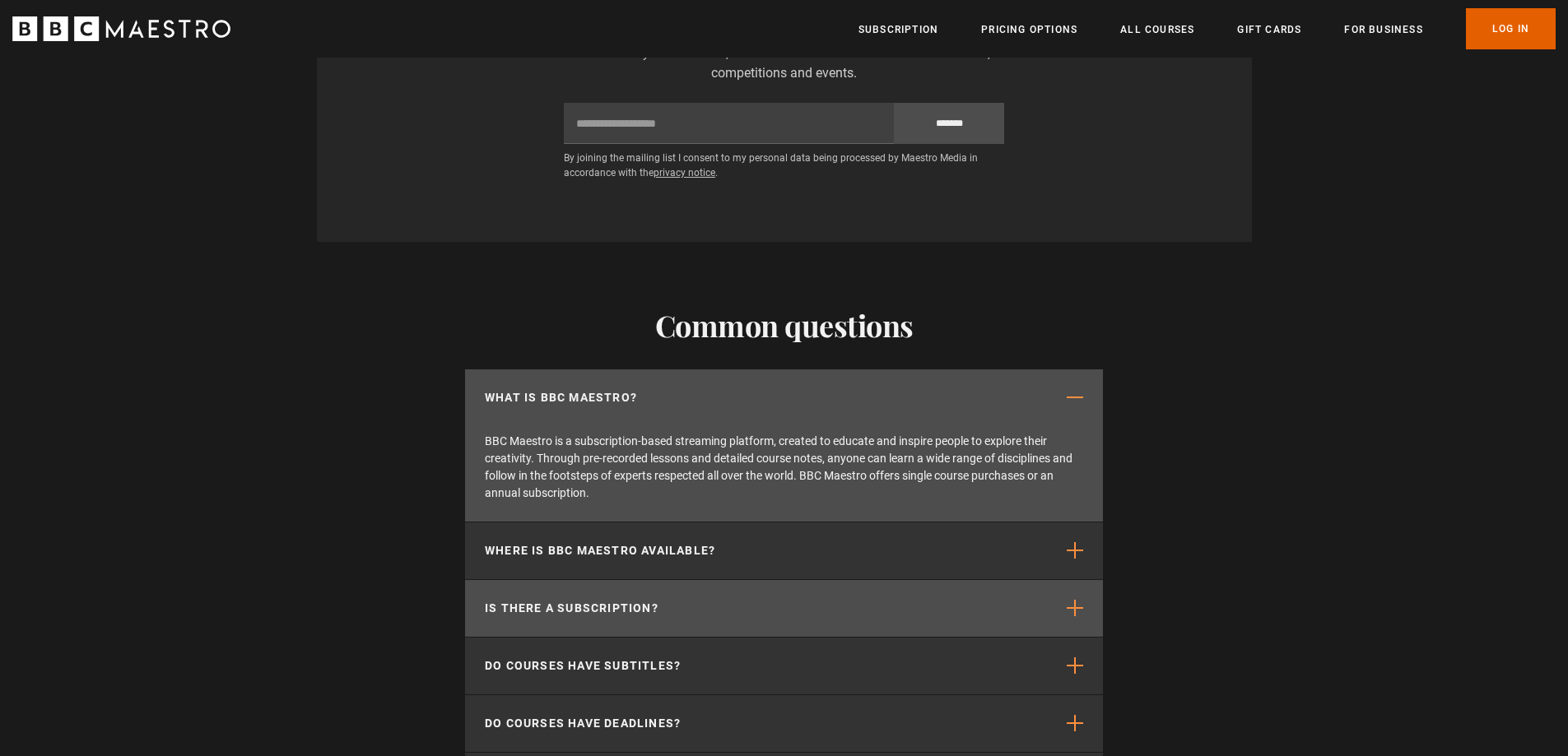
scroll to position [2057, 0]
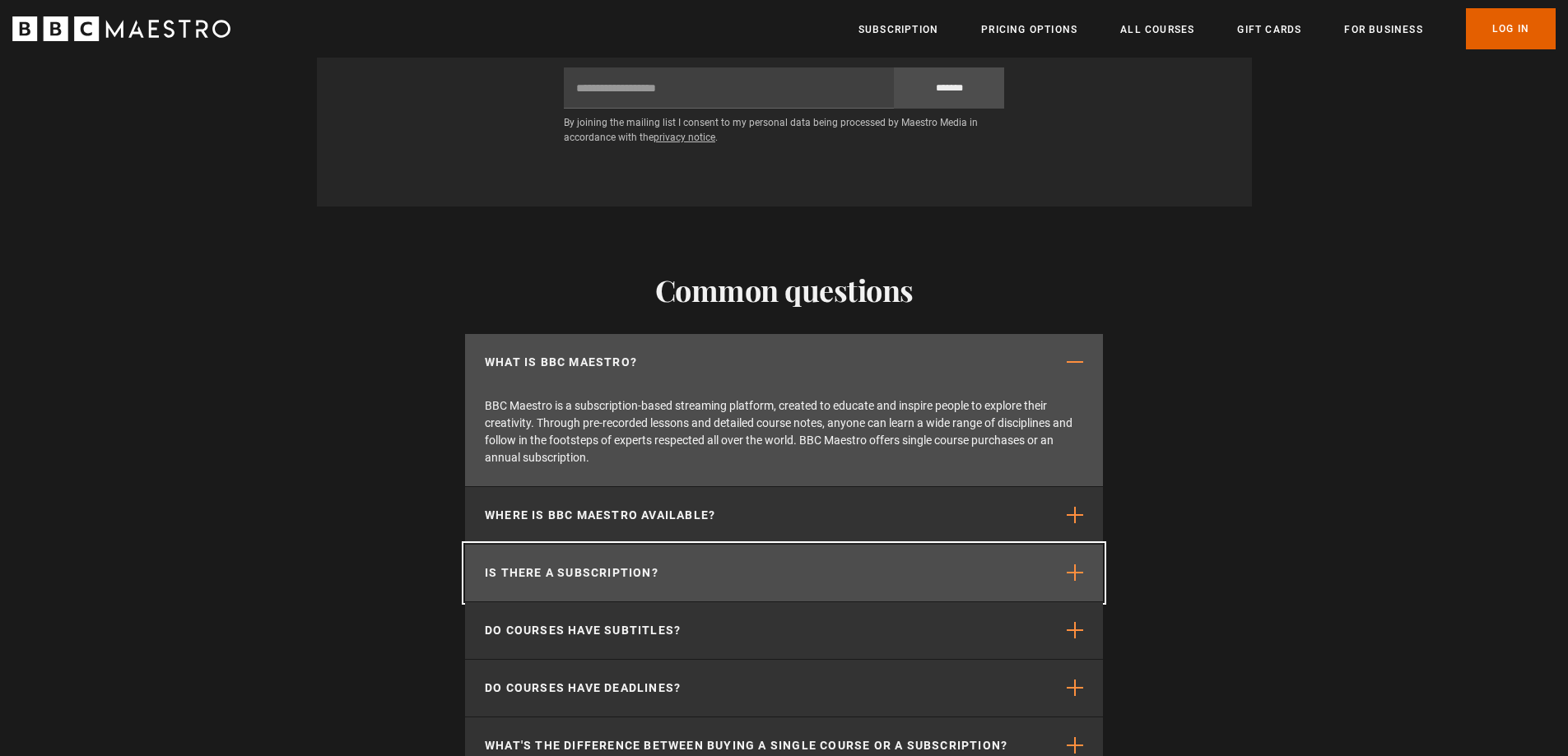
click at [1085, 568] on button "Is there a subscription?" at bounding box center [783, 573] width 637 height 57
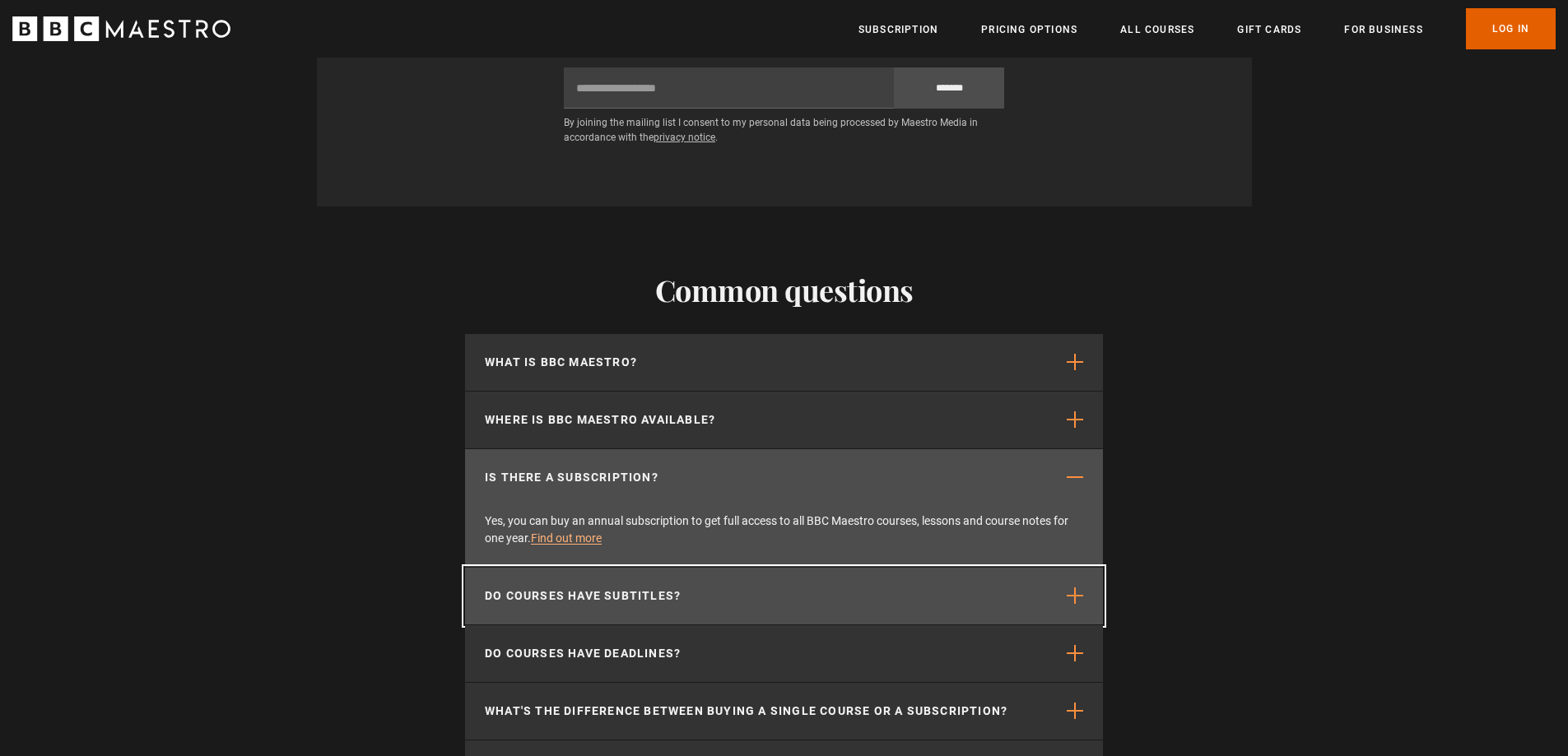
click at [1084, 603] on button "Do courses have subtitles?" at bounding box center [783, 596] width 637 height 57
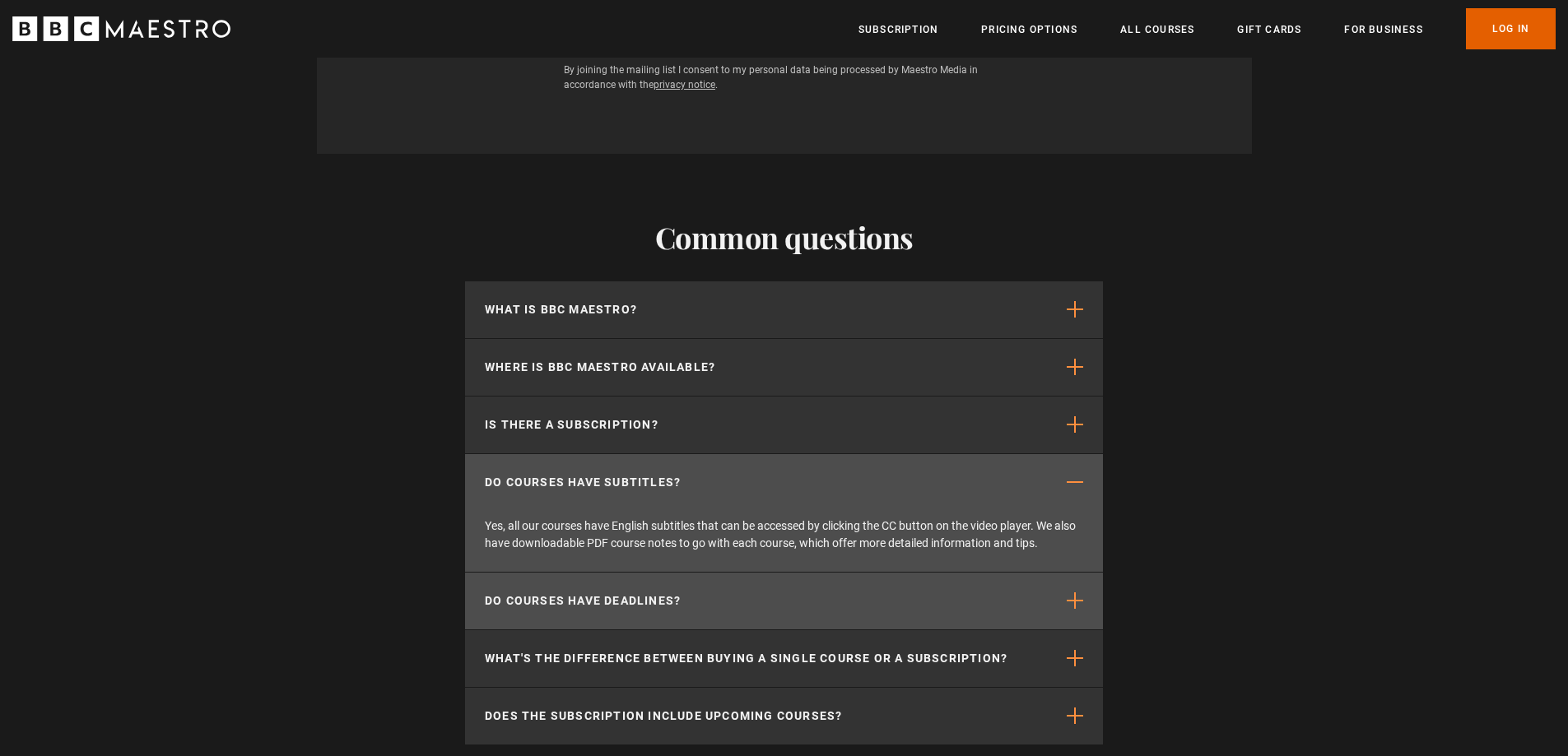
scroll to position [2140, 0]
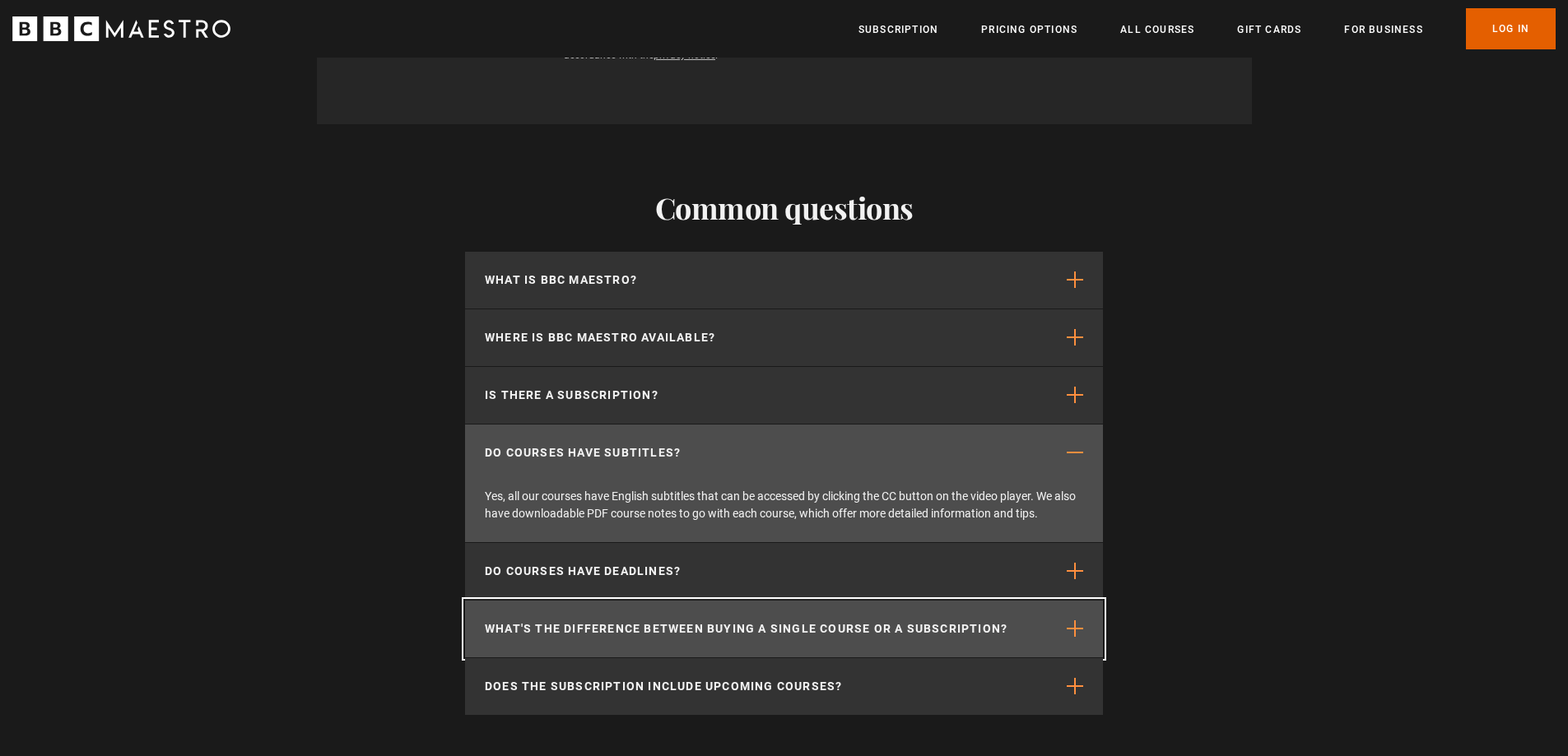
click at [1074, 628] on button "What's the difference between buying a single course or a subscription?" at bounding box center [783, 629] width 637 height 57
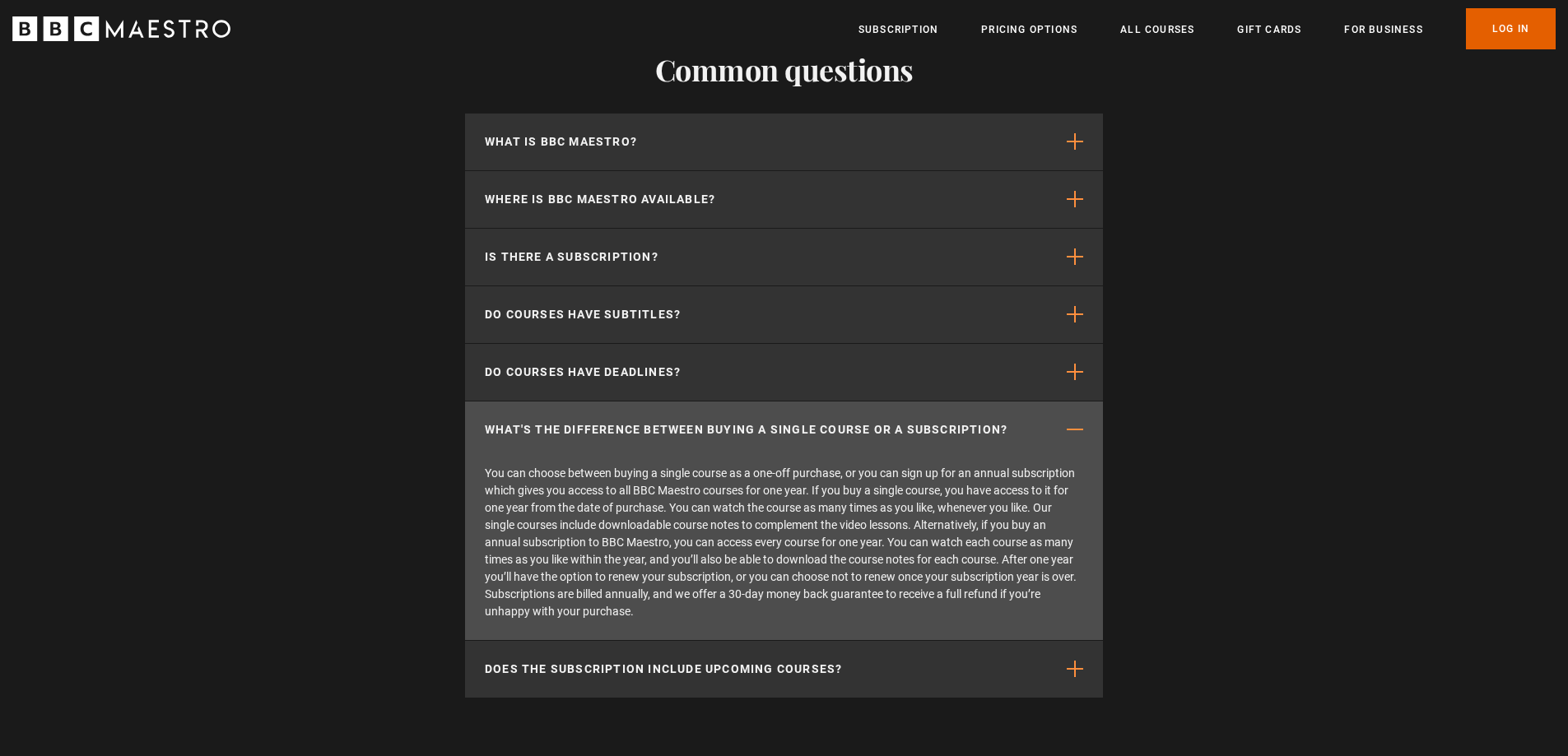
scroll to position [2305, 0]
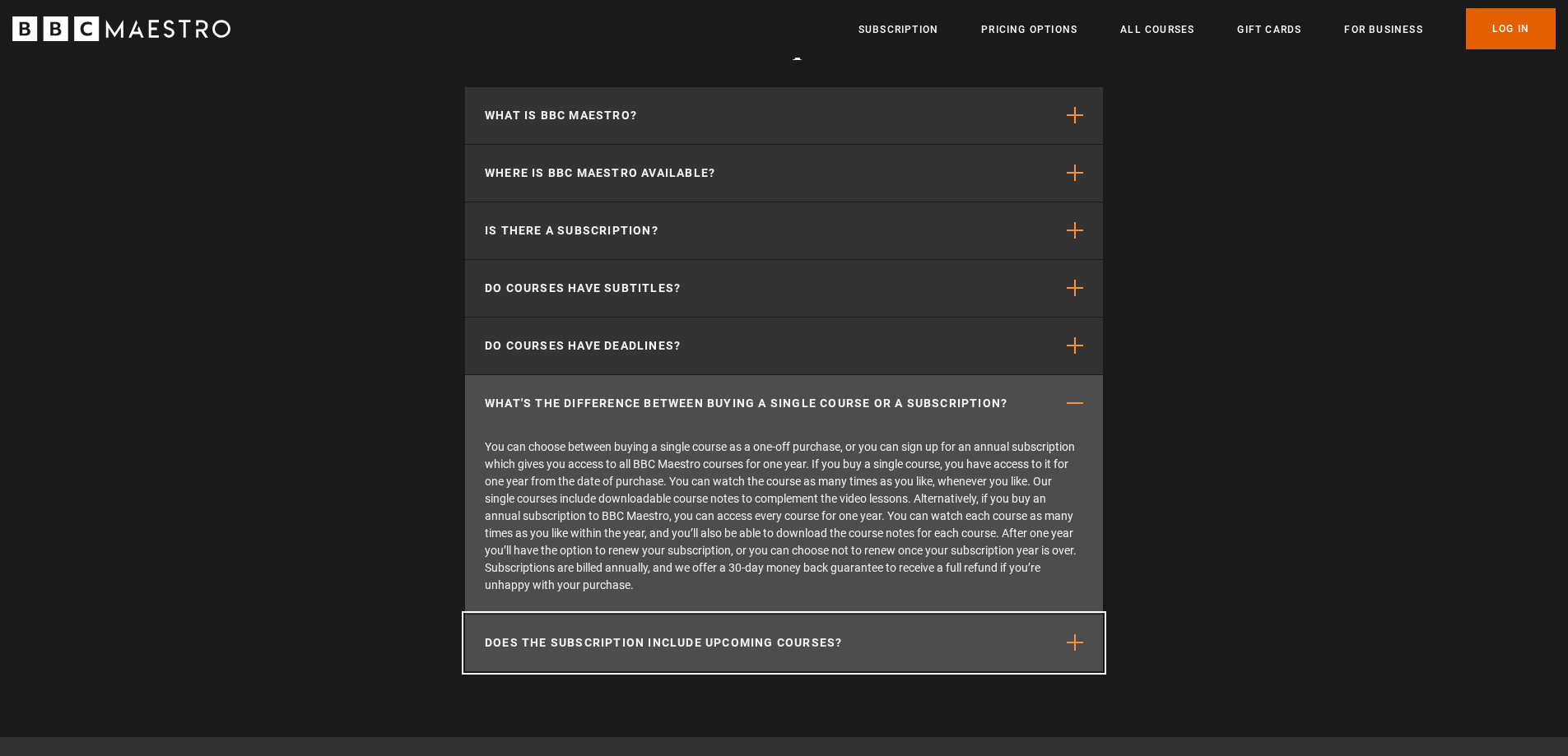
click at [1068, 650] on span "button" at bounding box center [1074, 642] width 16 height 16
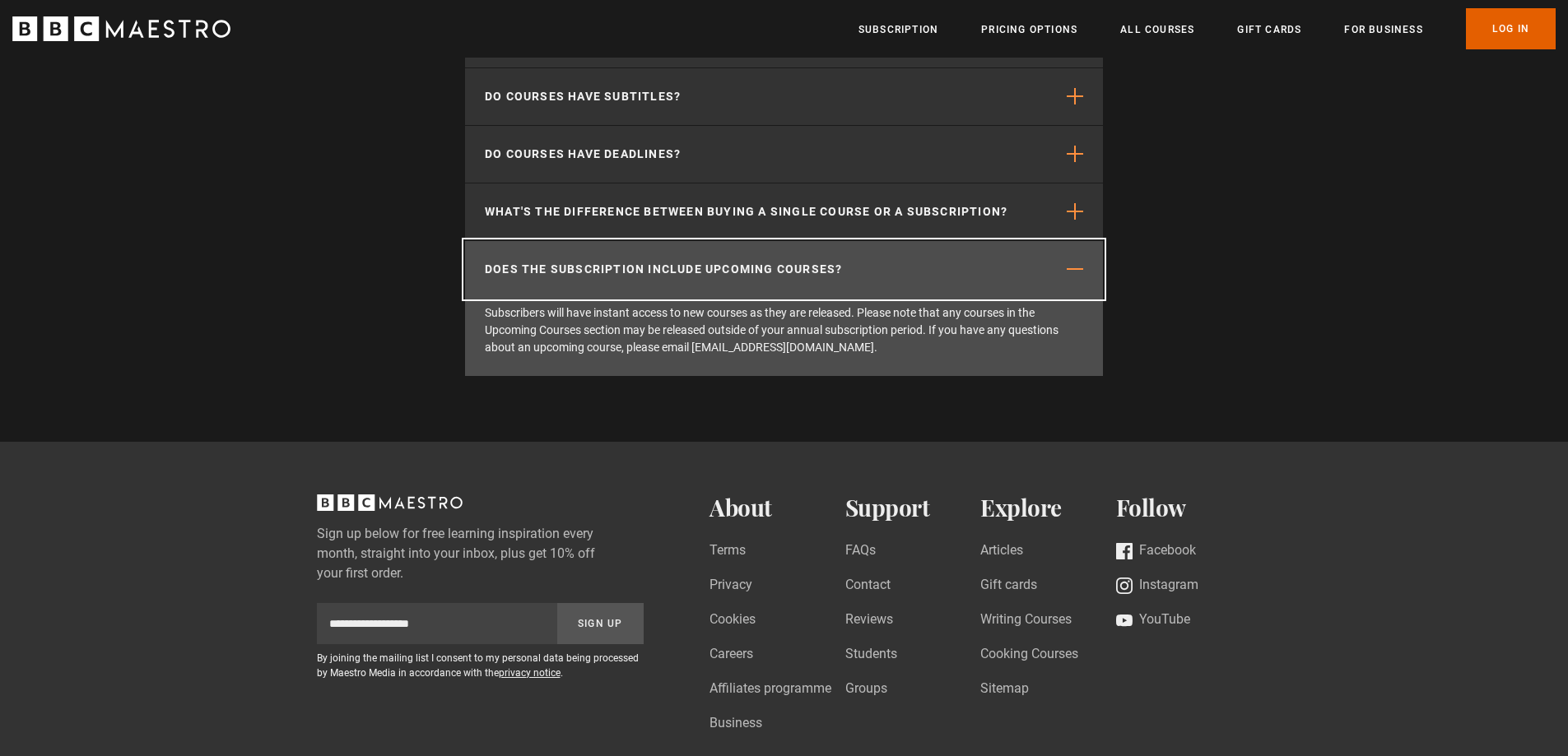
scroll to position [2551, 0]
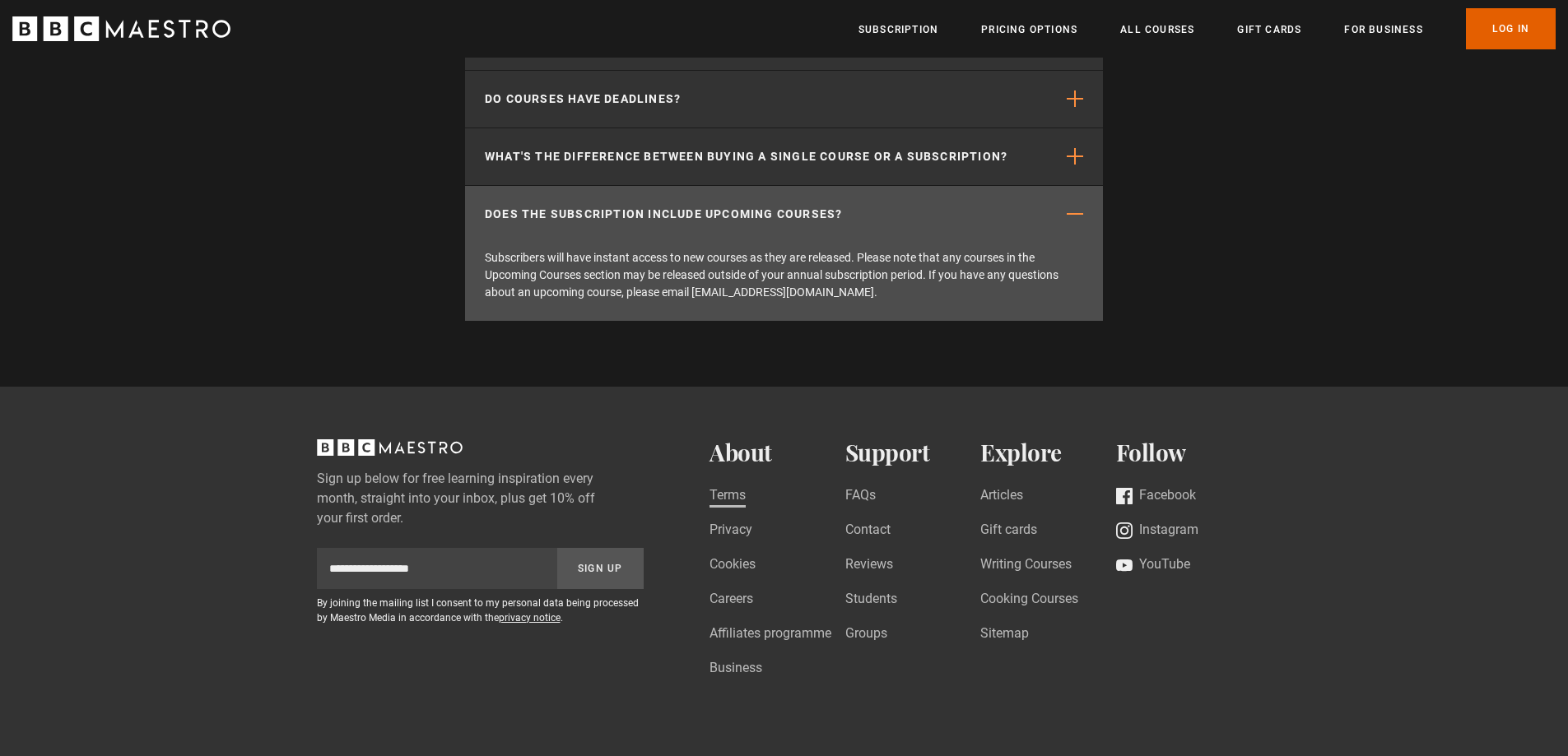
click at [739, 508] on link "Terms" at bounding box center [727, 496] width 36 height 22
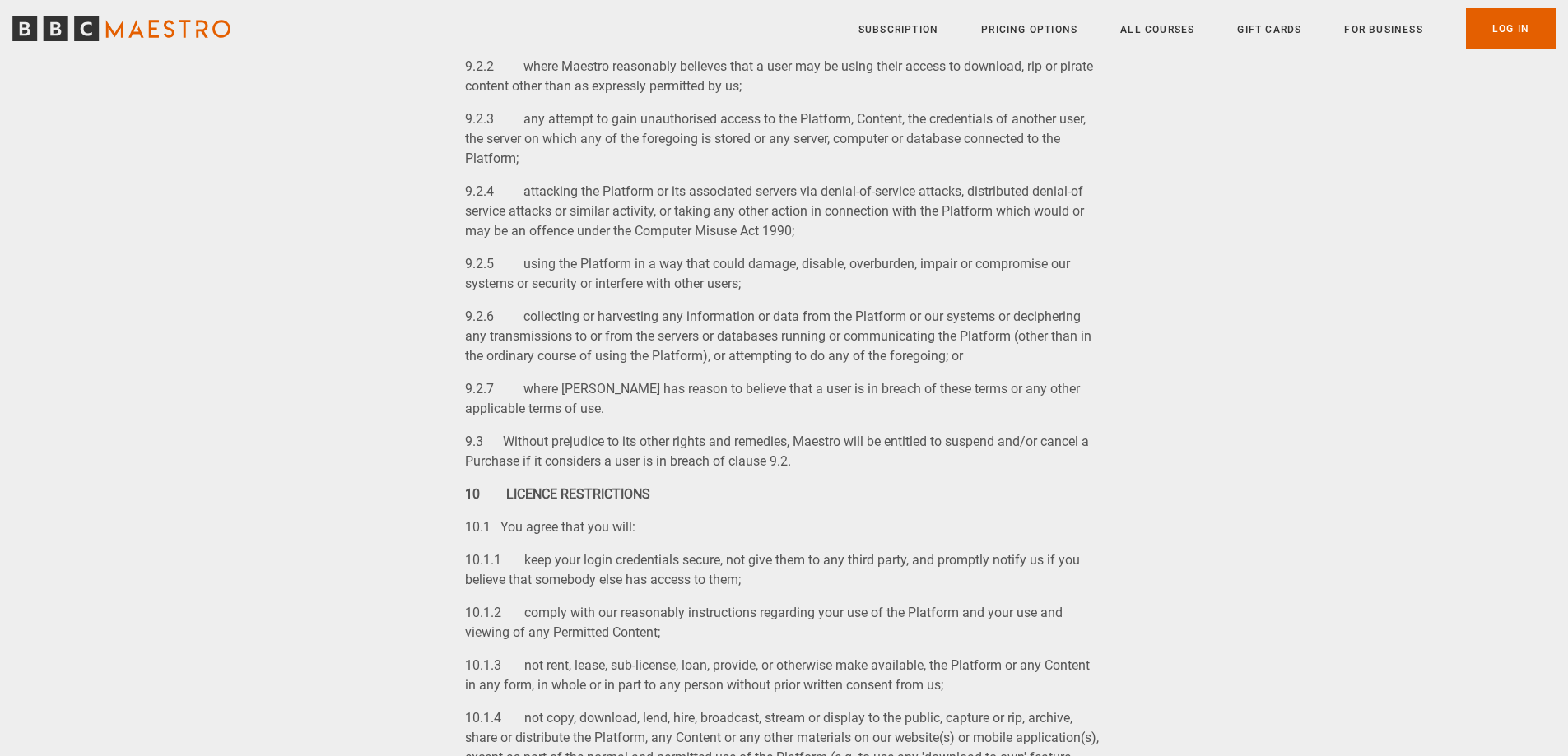
scroll to position [4527, 0]
